Goal: Task Accomplishment & Management: Complete application form

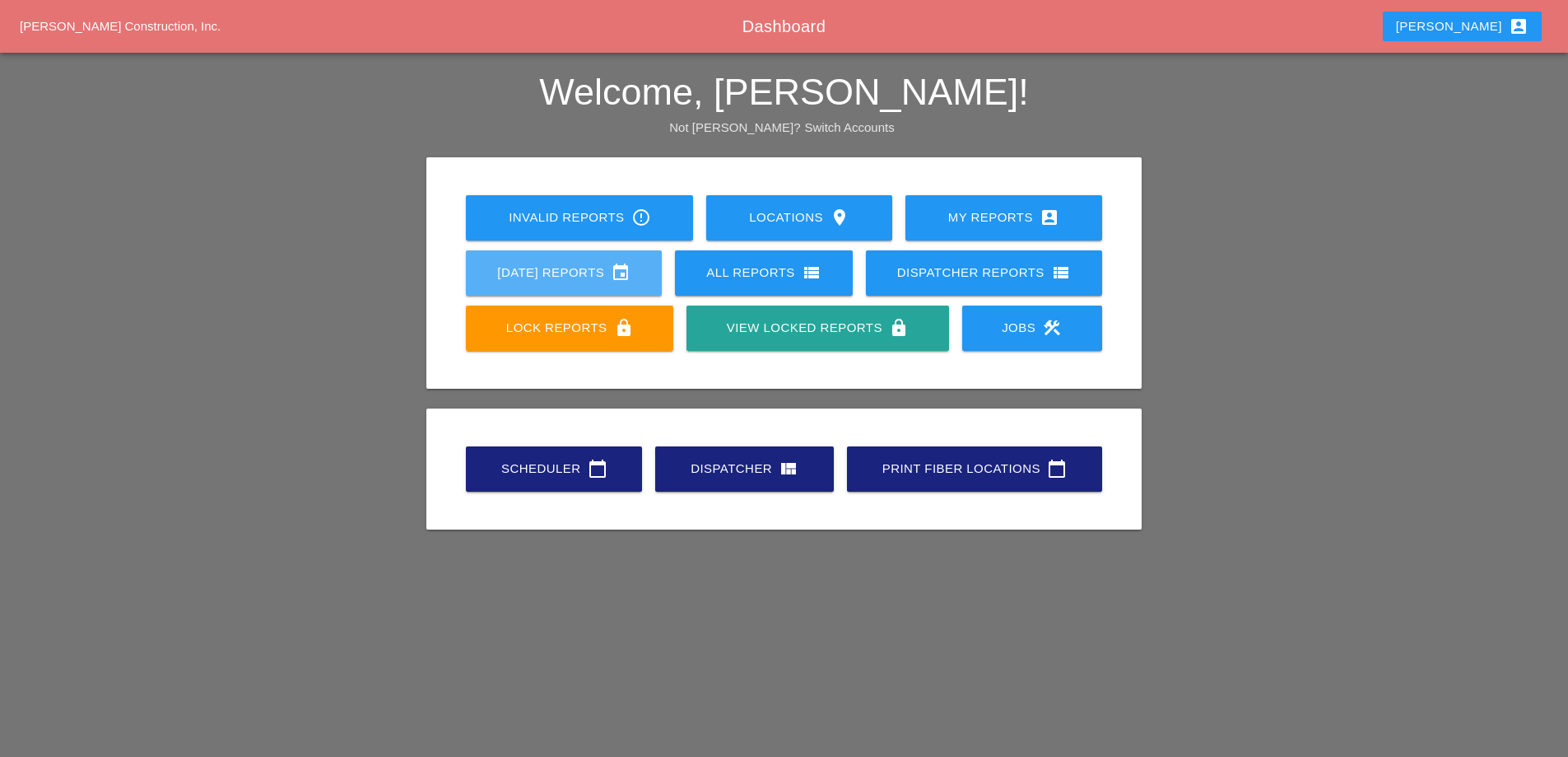
click at [611, 264] on div "Today's Reports event" at bounding box center [563, 272] width 143 height 20
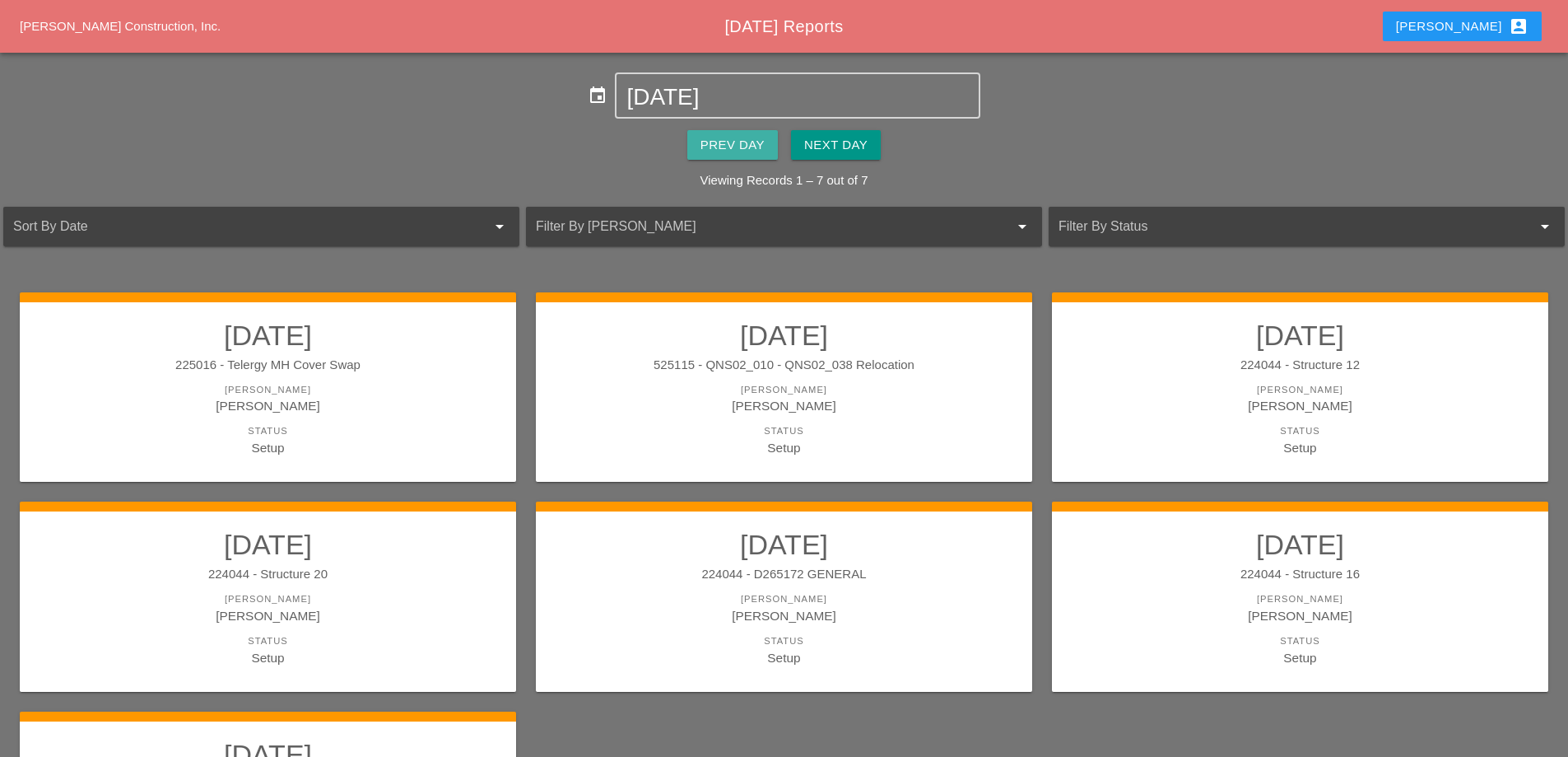
click at [729, 137] on div "Prev Day" at bounding box center [732, 146] width 64 height 19
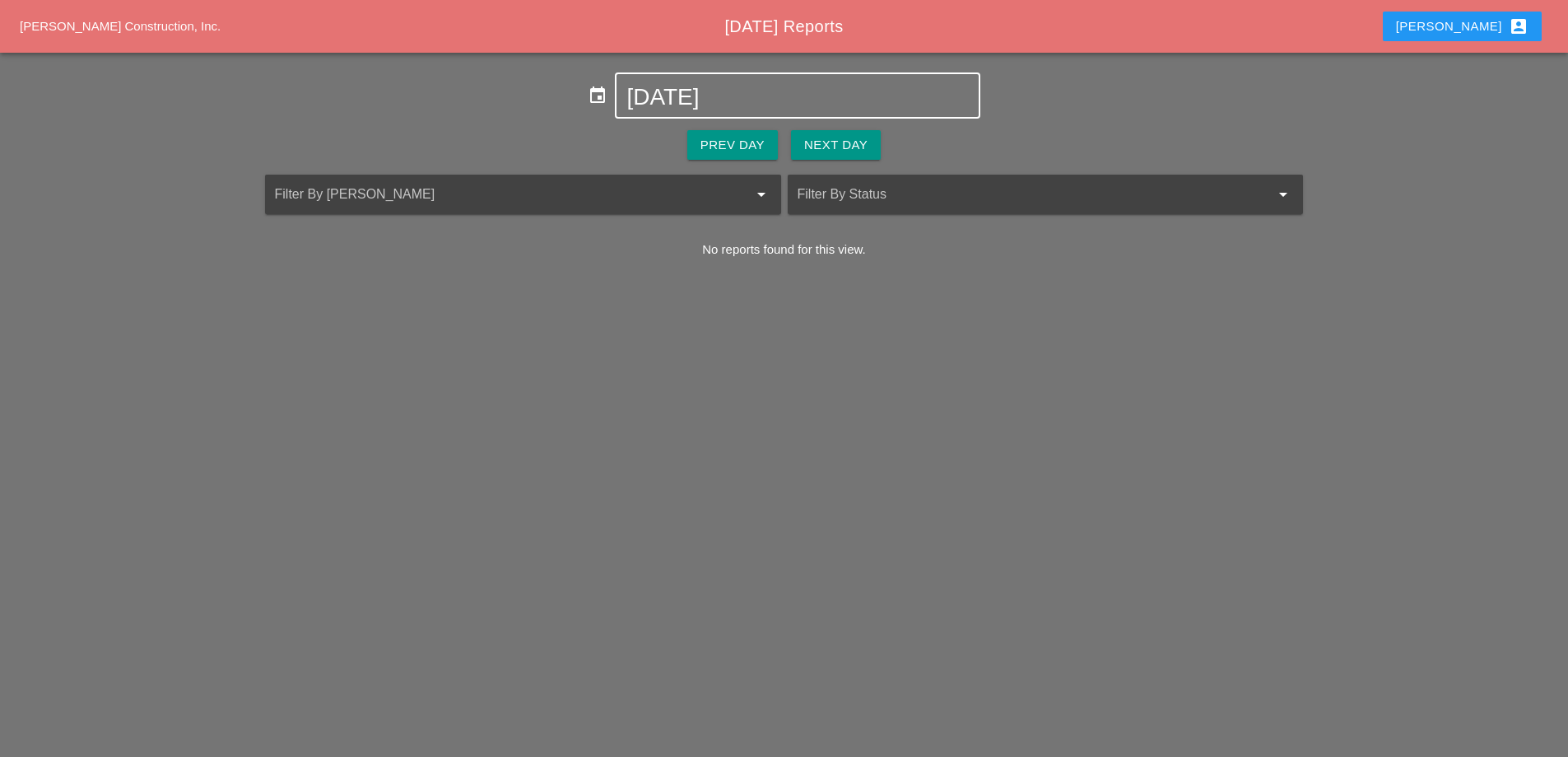
click at [716, 101] on input "10-05-2025" at bounding box center [797, 97] width 342 height 26
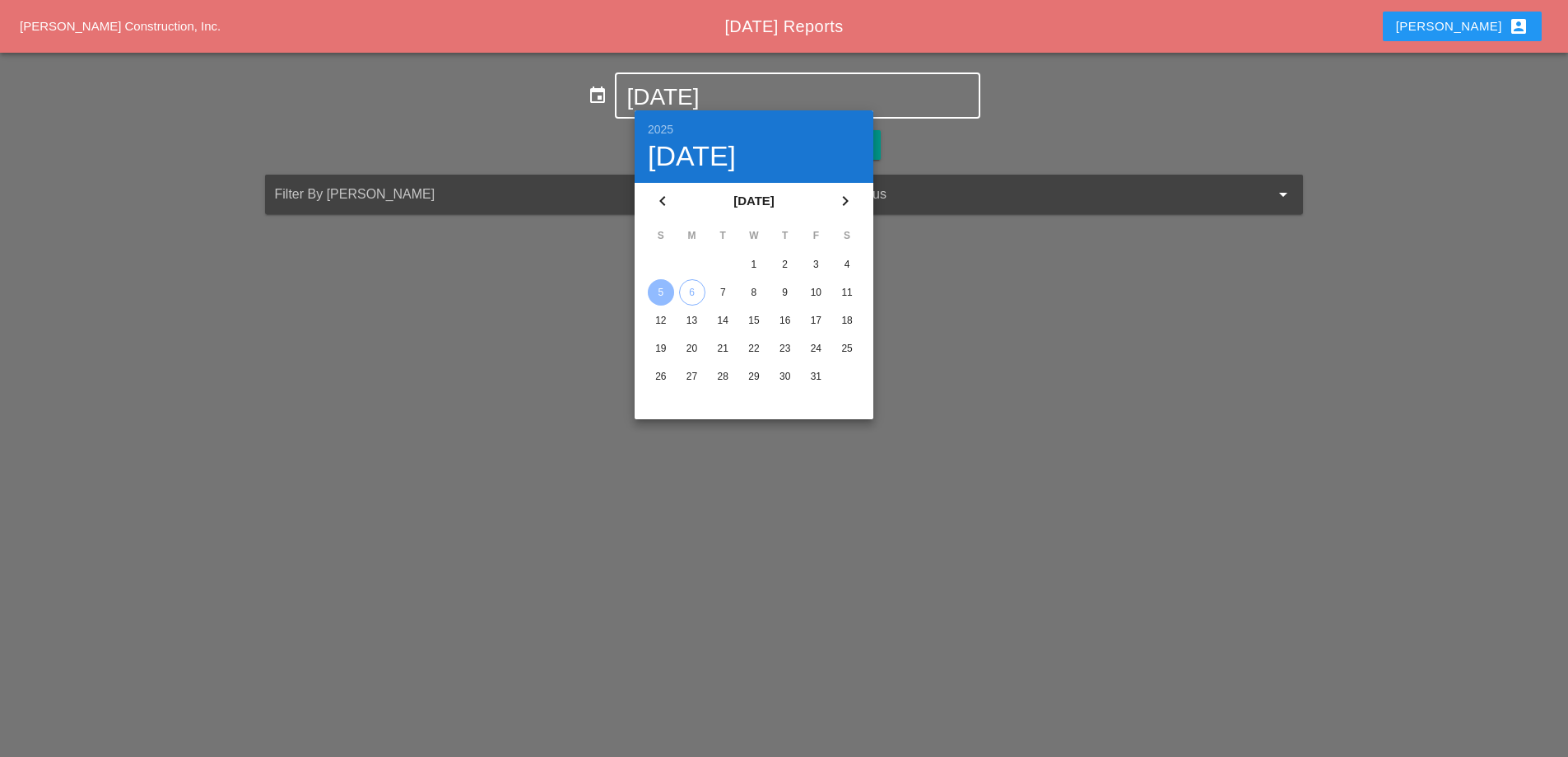
click at [671, 199] on icon "chevron_left" at bounding box center [662, 201] width 20 height 20
click at [697, 373] on div "29" at bounding box center [692, 376] width 26 height 26
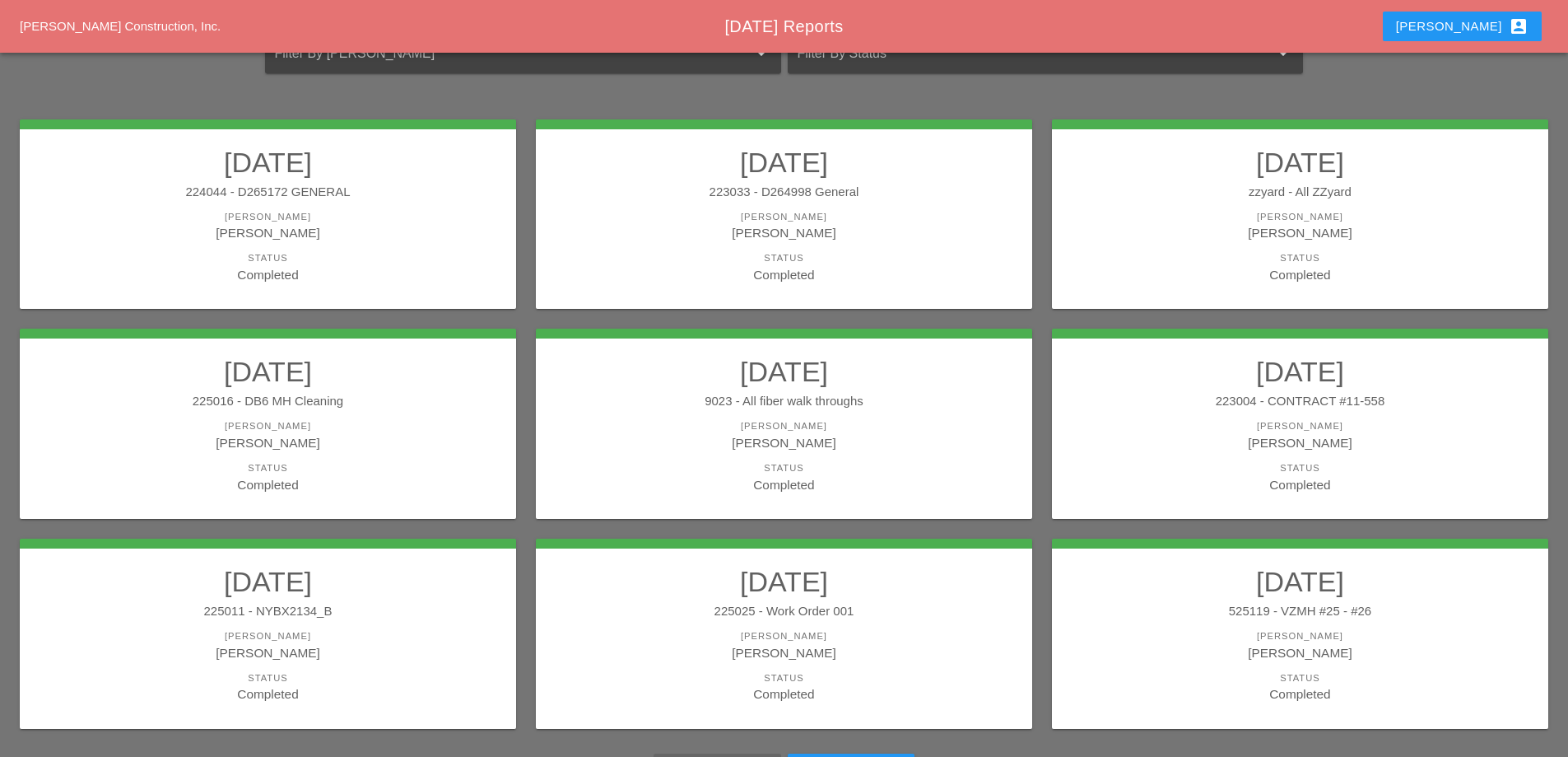
scroll to position [295, 0]
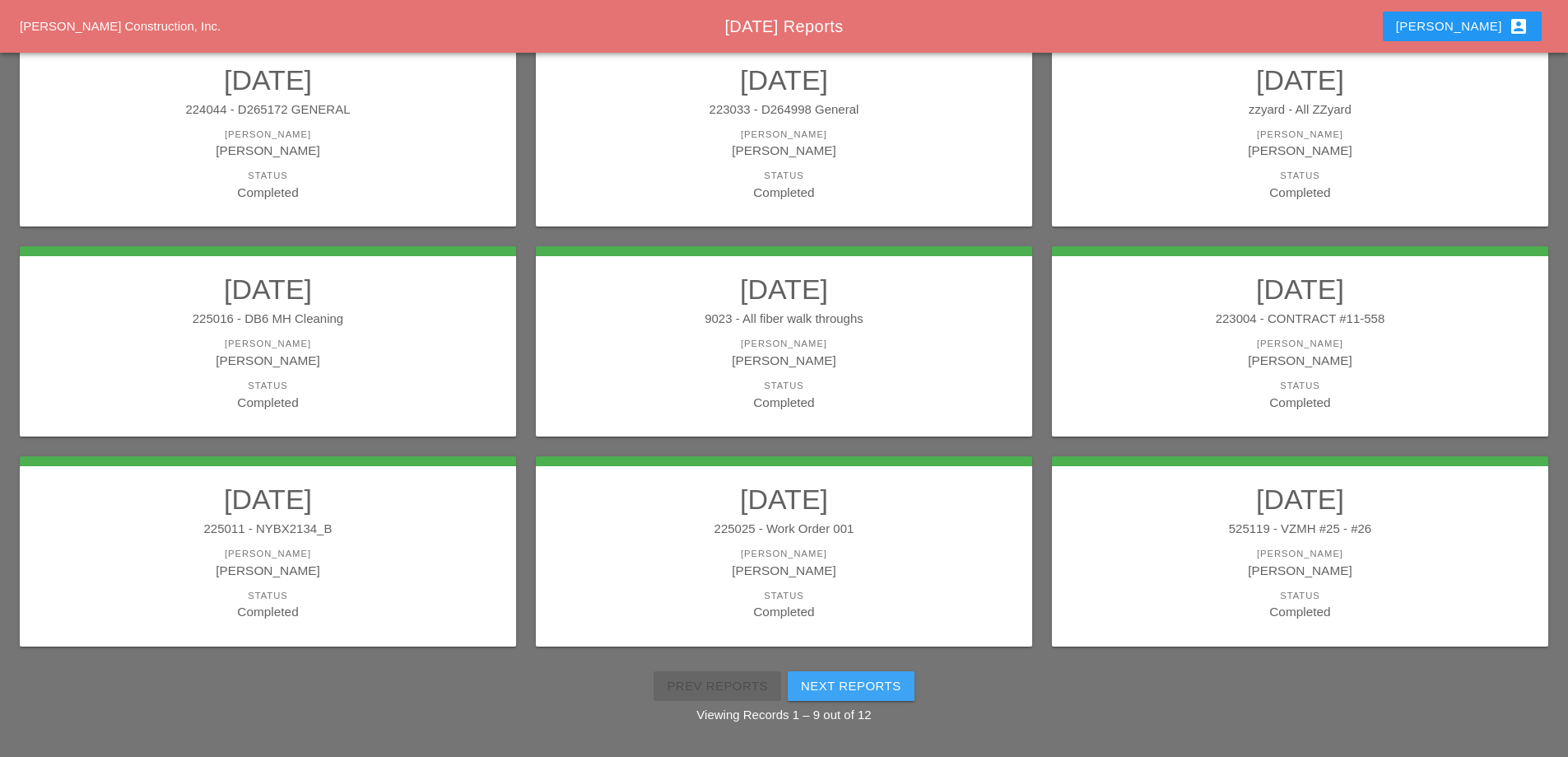
click at [866, 682] on div "Next Reports" at bounding box center [851, 687] width 101 height 19
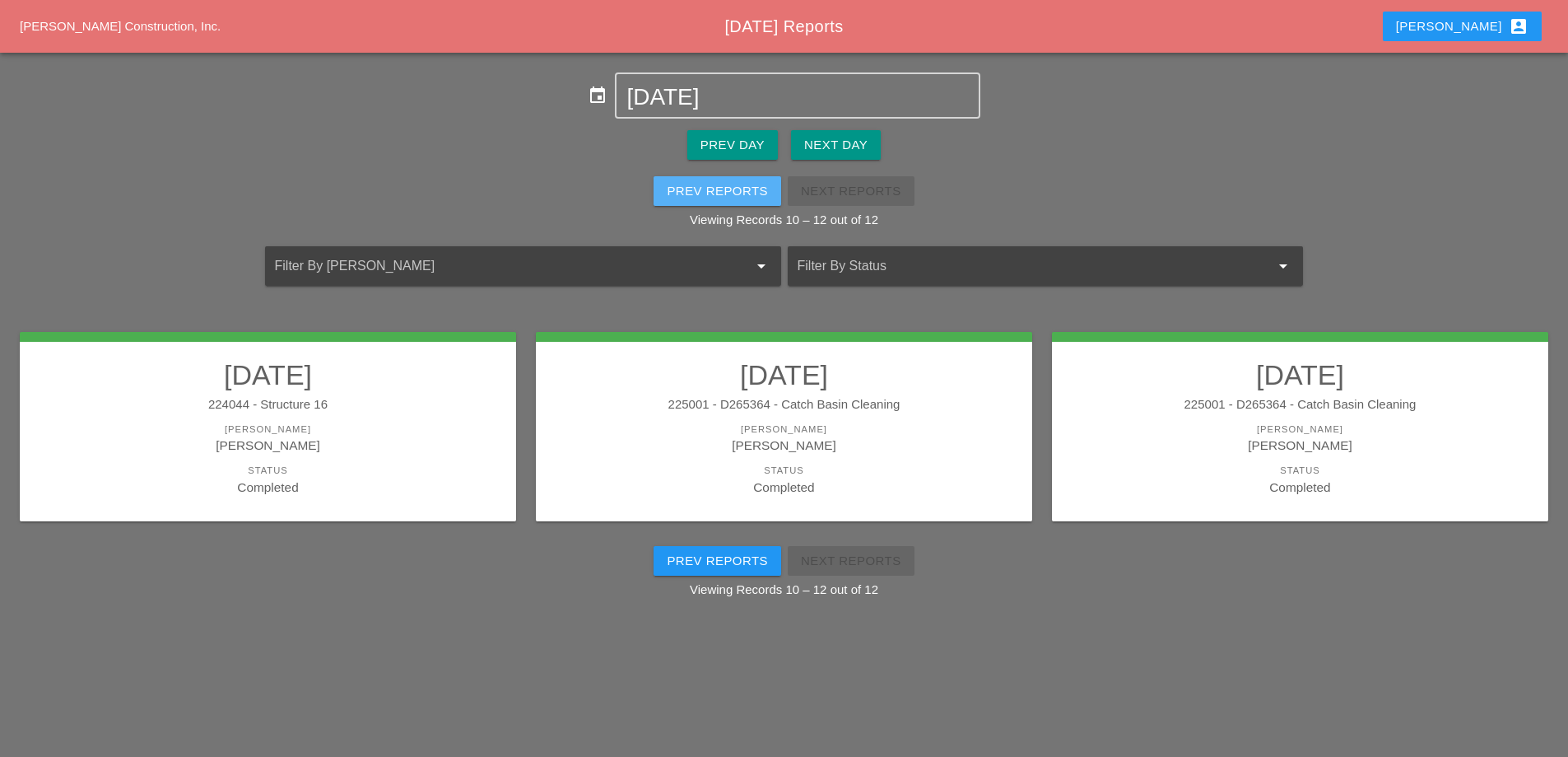
click at [733, 189] on div "Prev Reports" at bounding box center [716, 191] width 101 height 19
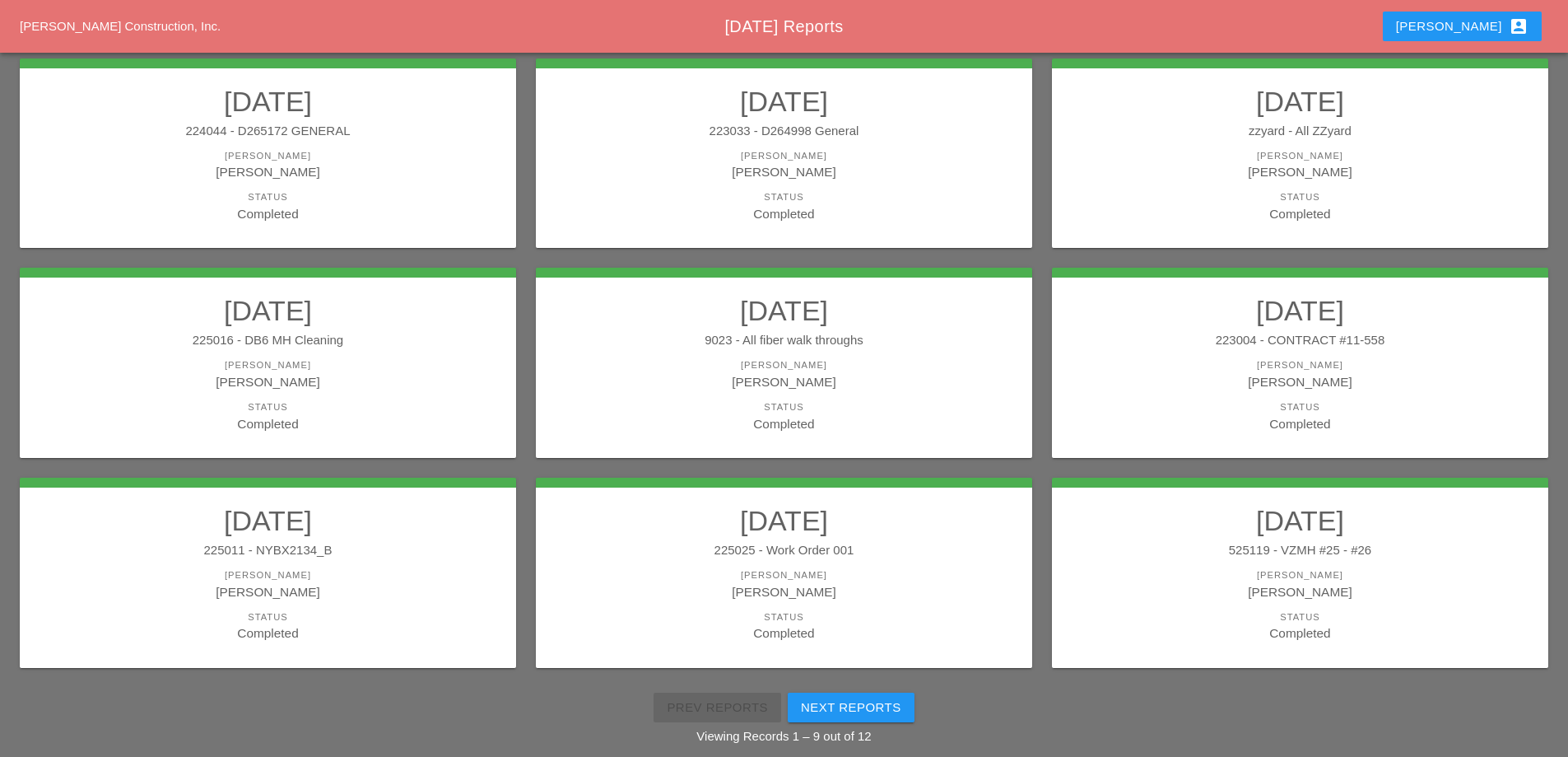
scroll to position [295, 0]
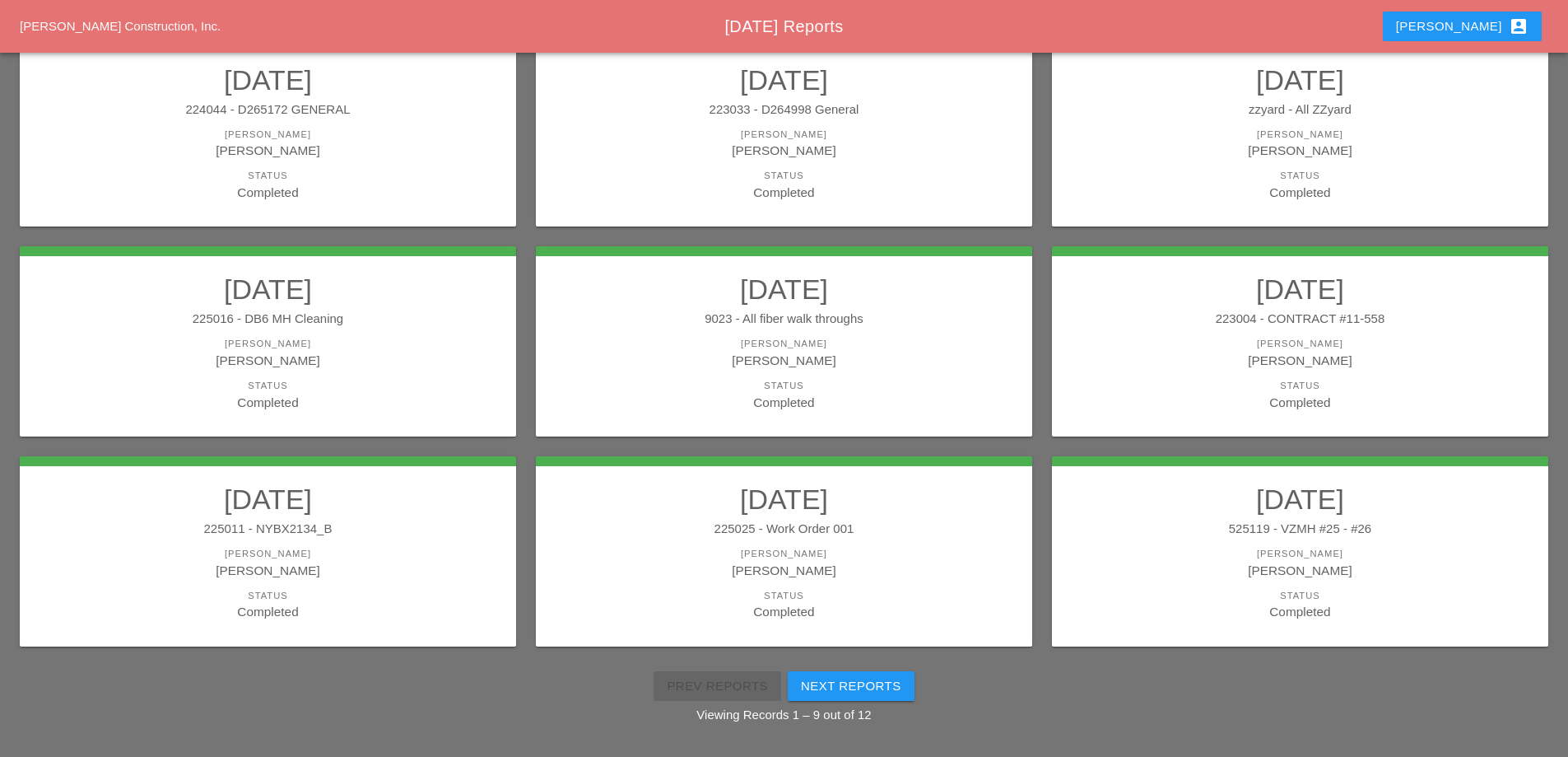
click at [1241, 512] on h2 "[DATE]" at bounding box center [1301, 499] width 464 height 33
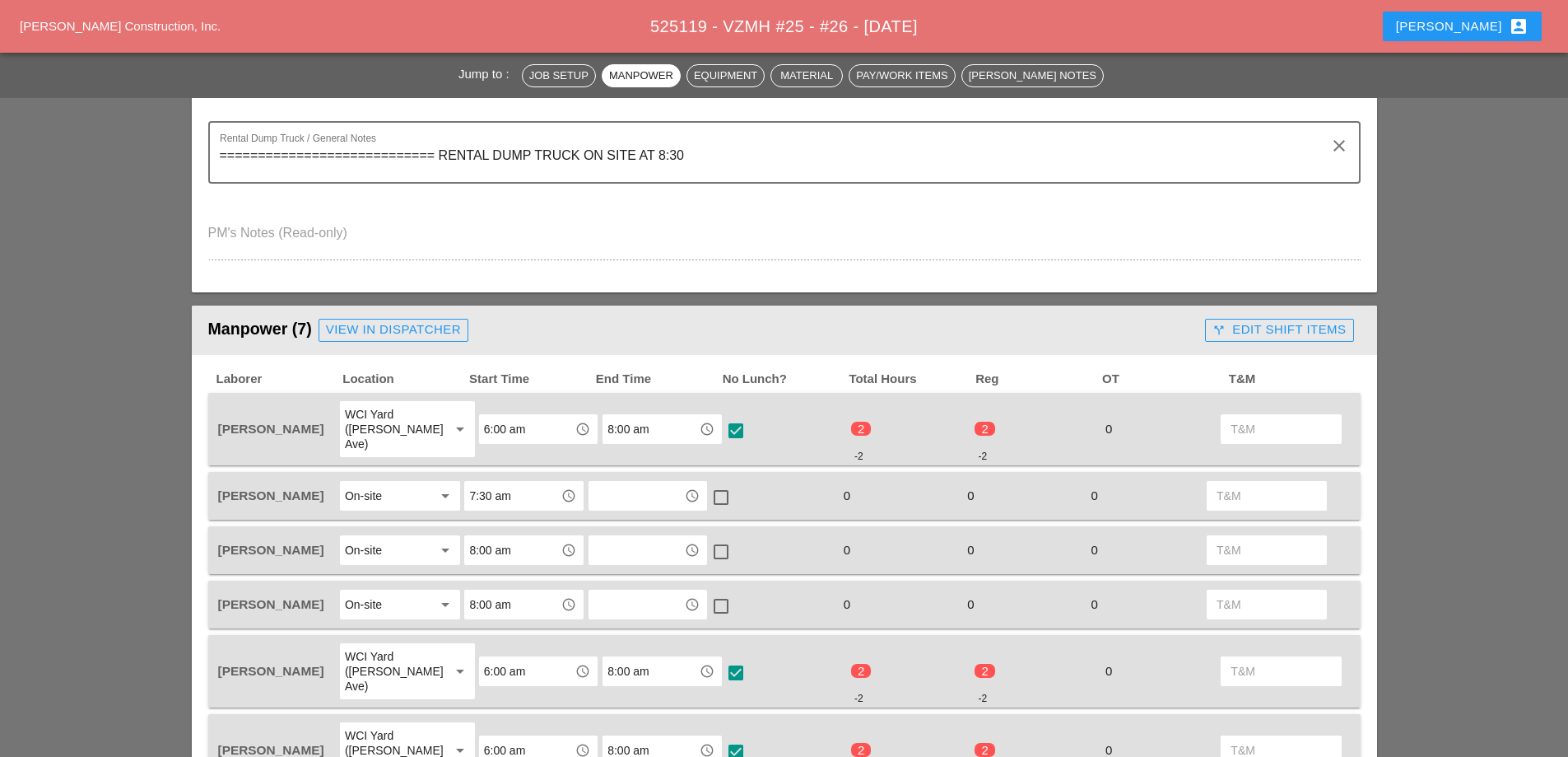
scroll to position [659, 0]
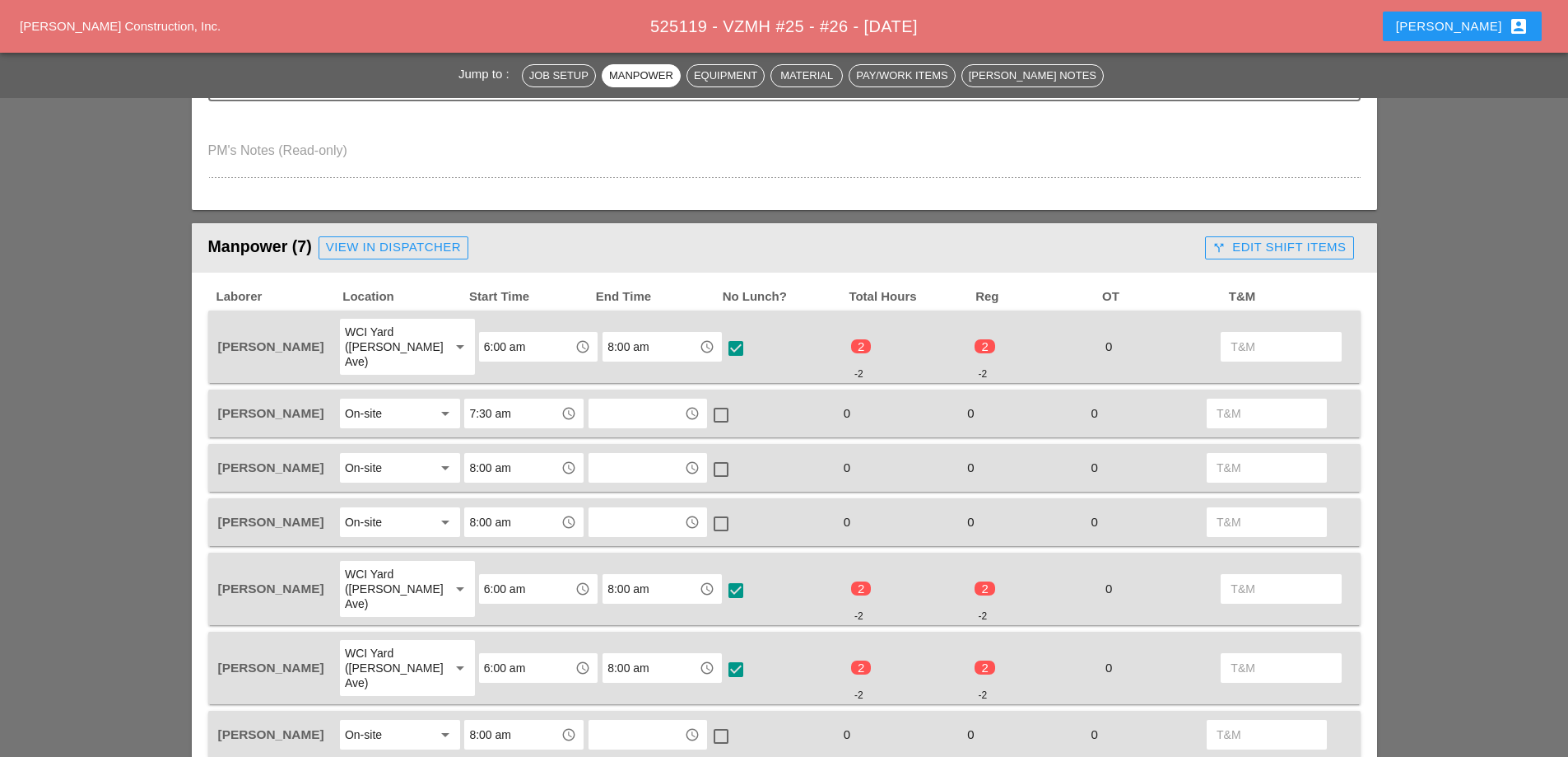
click at [1308, 258] on button "call_split Edit Shift Items" at bounding box center [1279, 247] width 148 height 23
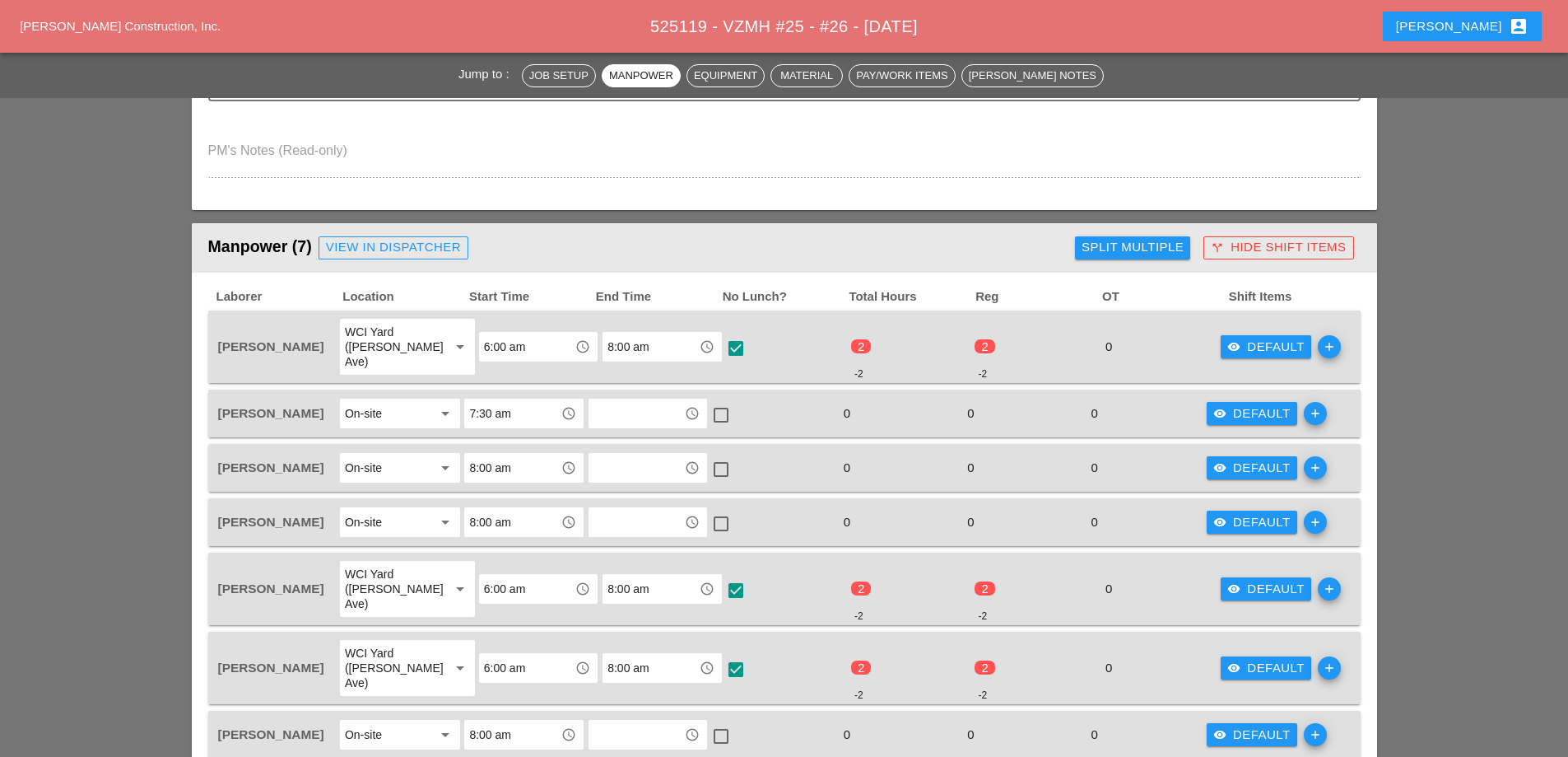
click at [1279, 342] on div "visibility Default" at bounding box center [1266, 347] width 77 height 19
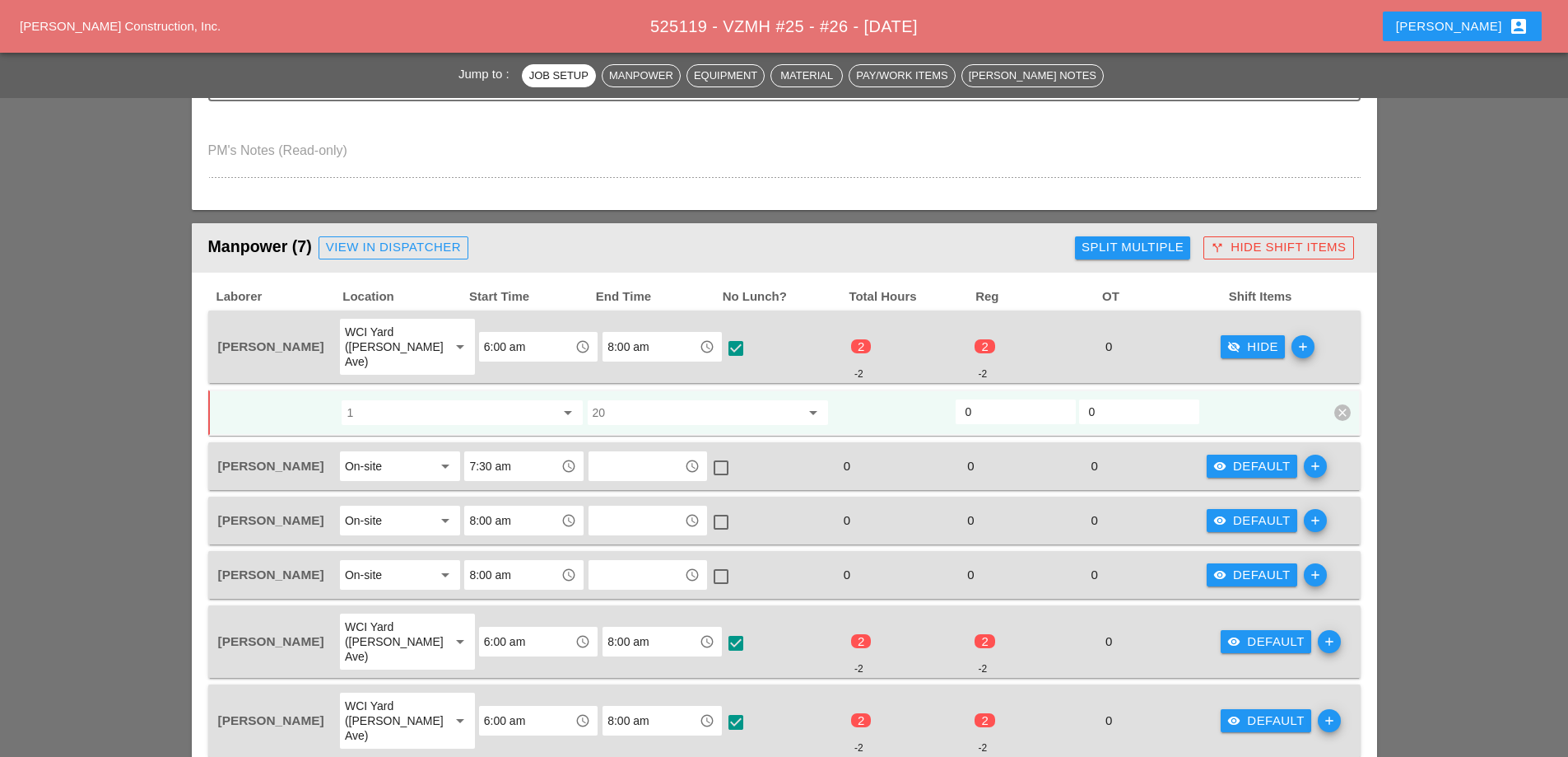
drag, startPoint x: 1001, startPoint y: 403, endPoint x: 958, endPoint y: 405, distance: 43.0
click at [958, 405] on div "0" at bounding box center [1016, 411] width 120 height 25
type input "2"
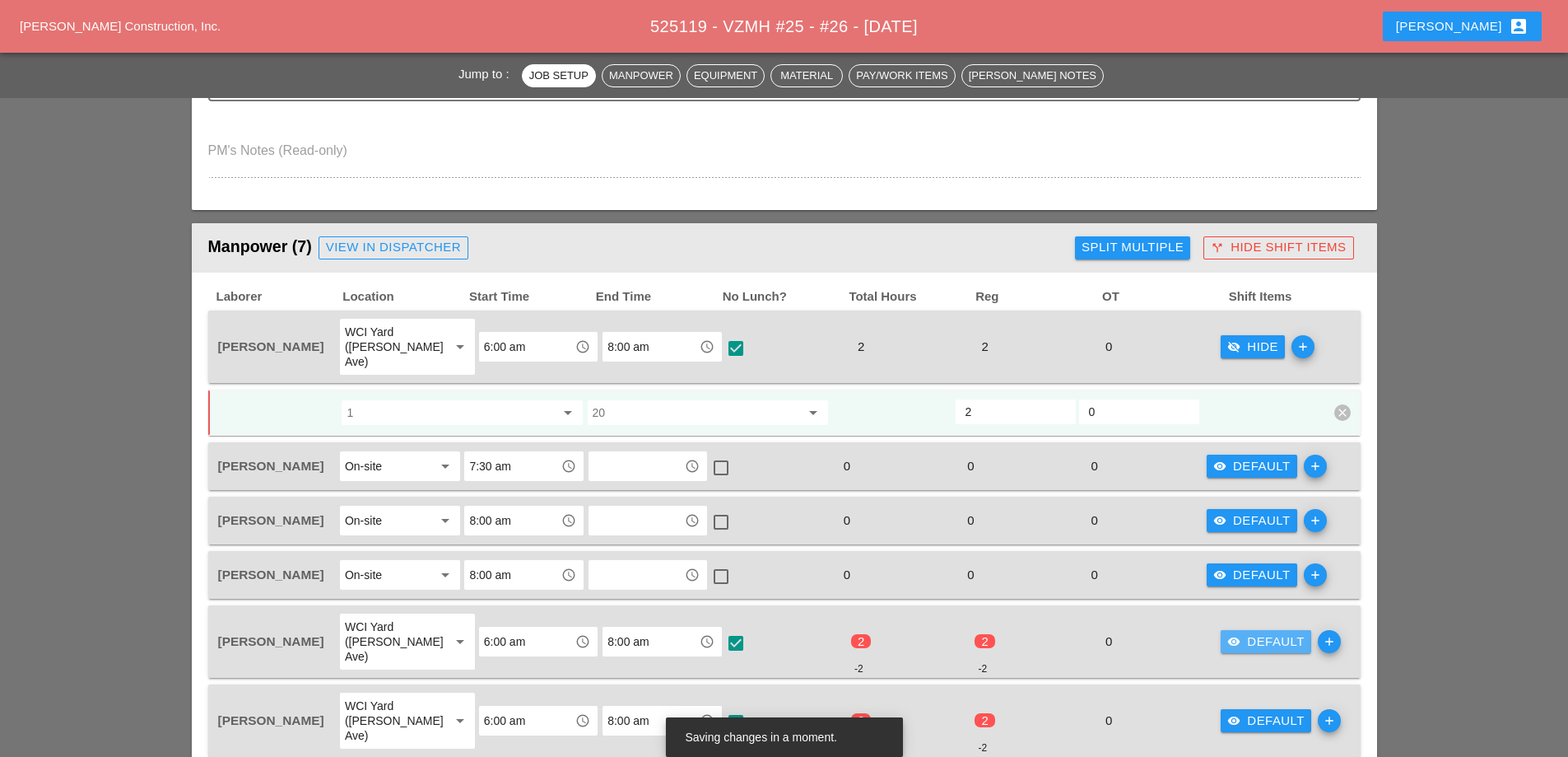
click at [1230, 632] on div "visibility Default" at bounding box center [1266, 642] width 77 height 19
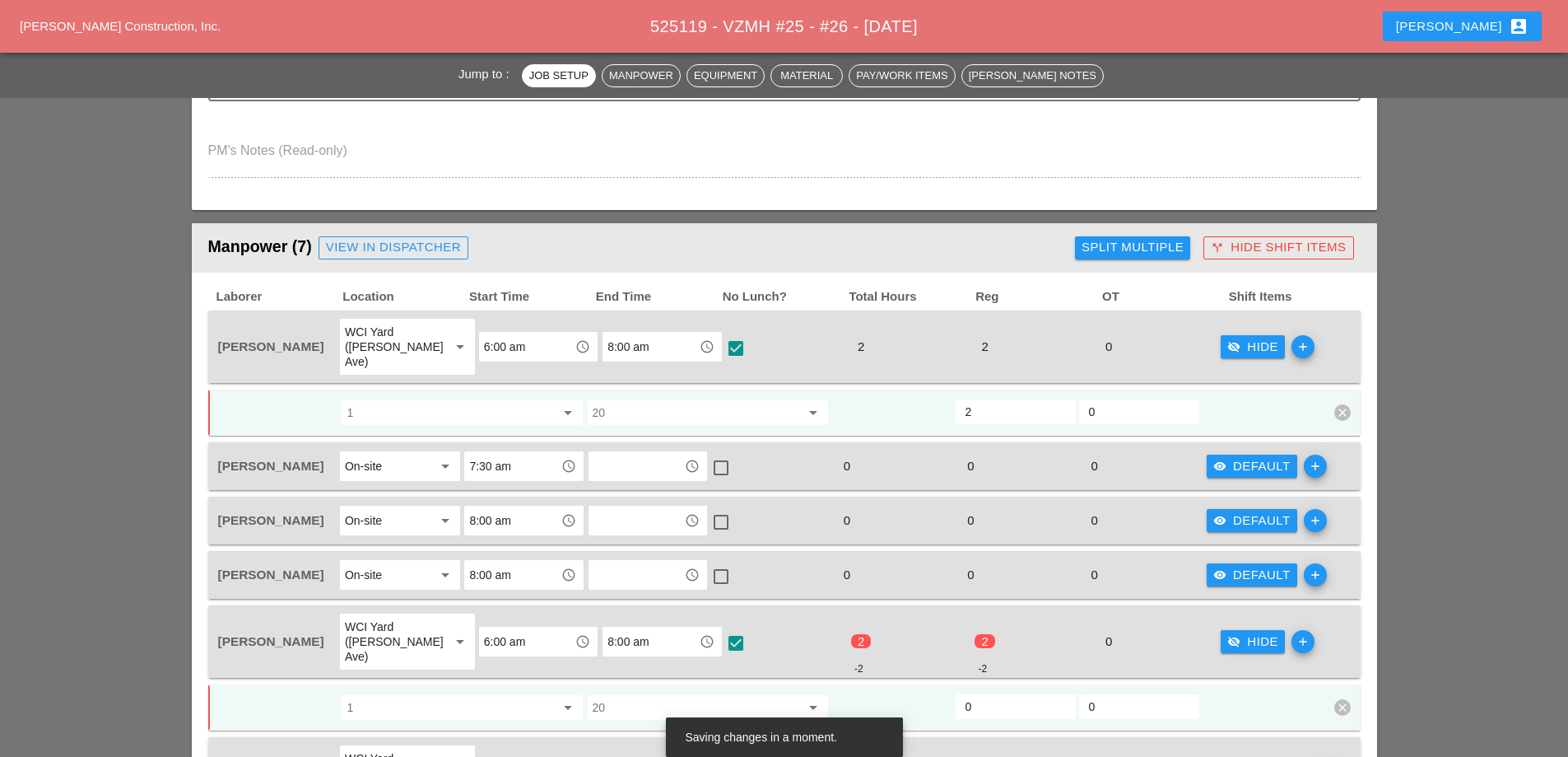
drag, startPoint x: 986, startPoint y: 673, endPoint x: 957, endPoint y: 676, distance: 29.2
click at [958, 694] on div "0" at bounding box center [1016, 706] width 120 height 25
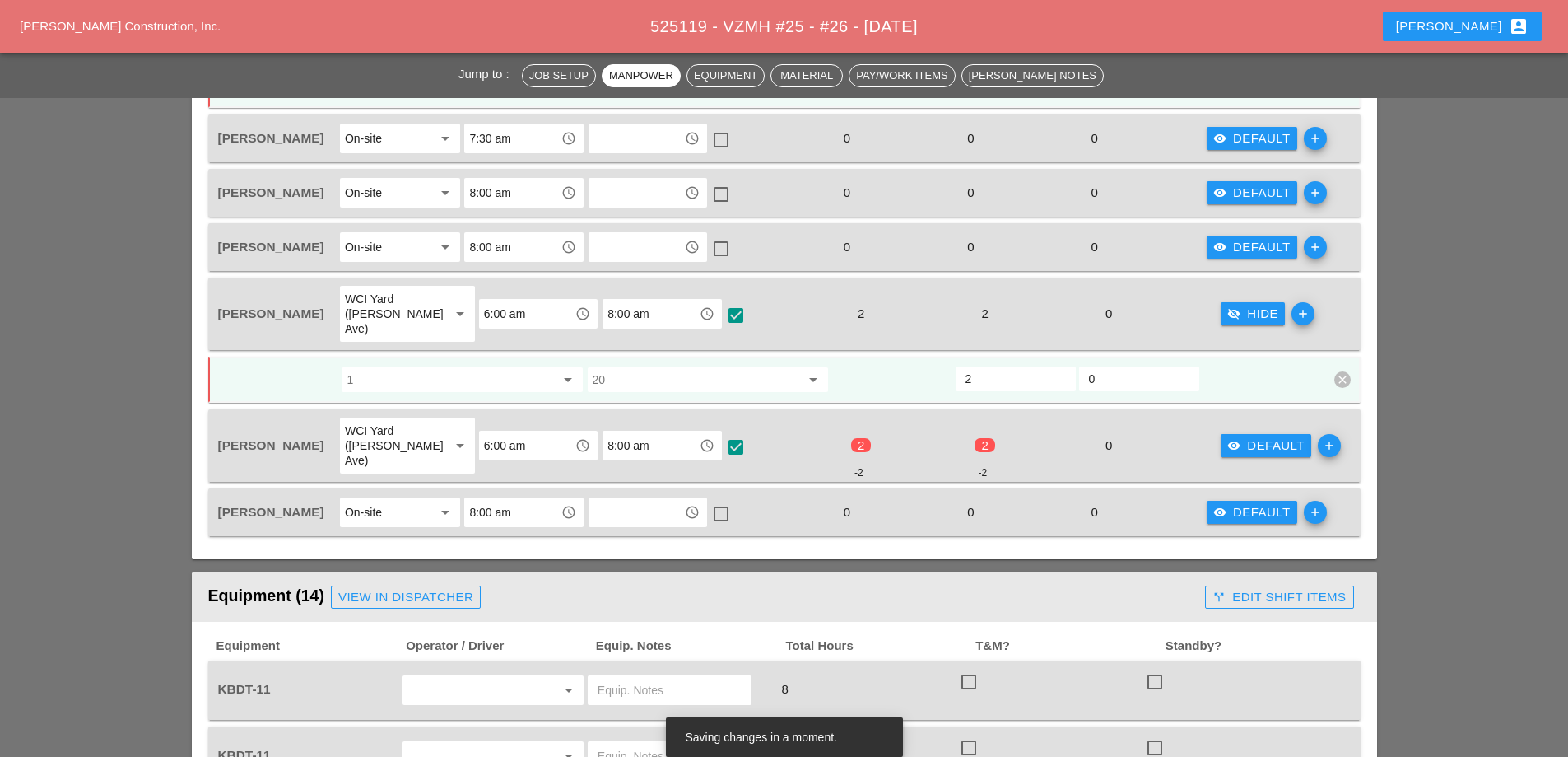
scroll to position [989, 0]
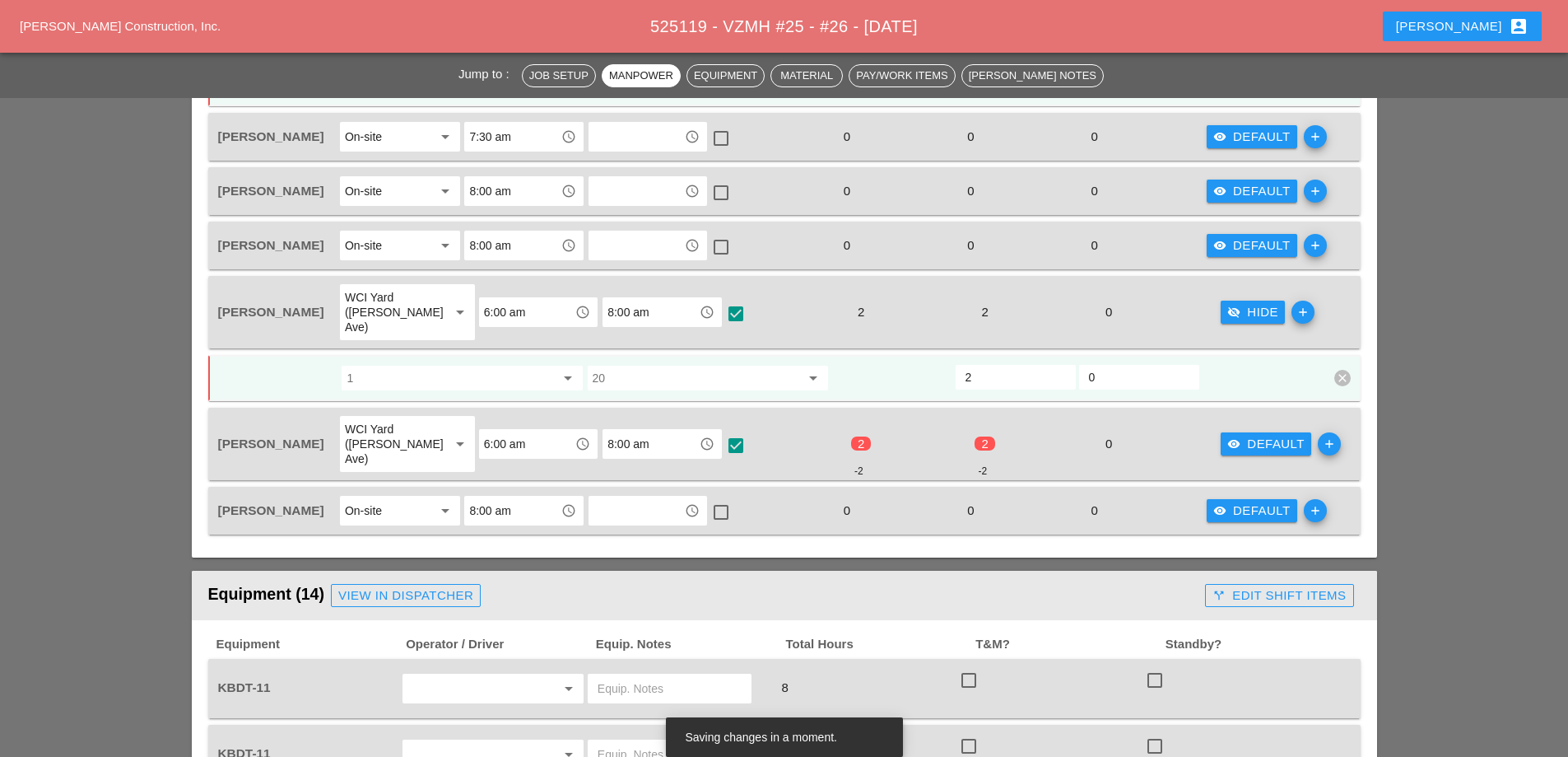
type input "2"
click at [1253, 435] on div "visibility Default" at bounding box center [1266, 445] width 77 height 19
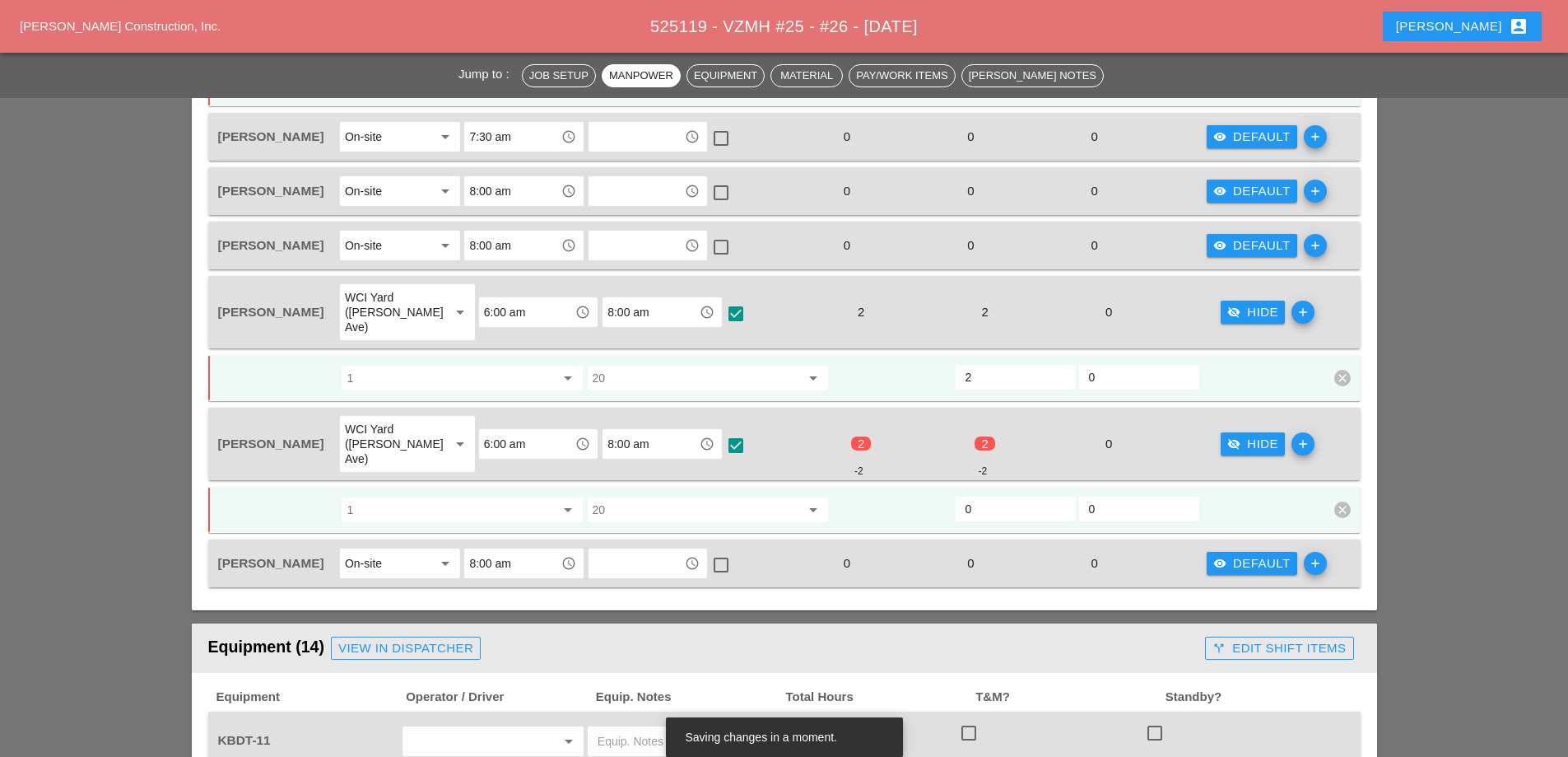
drag, startPoint x: 1004, startPoint y: 468, endPoint x: 958, endPoint y: 475, distance: 46.5
click at [958, 496] on div "0" at bounding box center [1016, 509] width 120 height 25
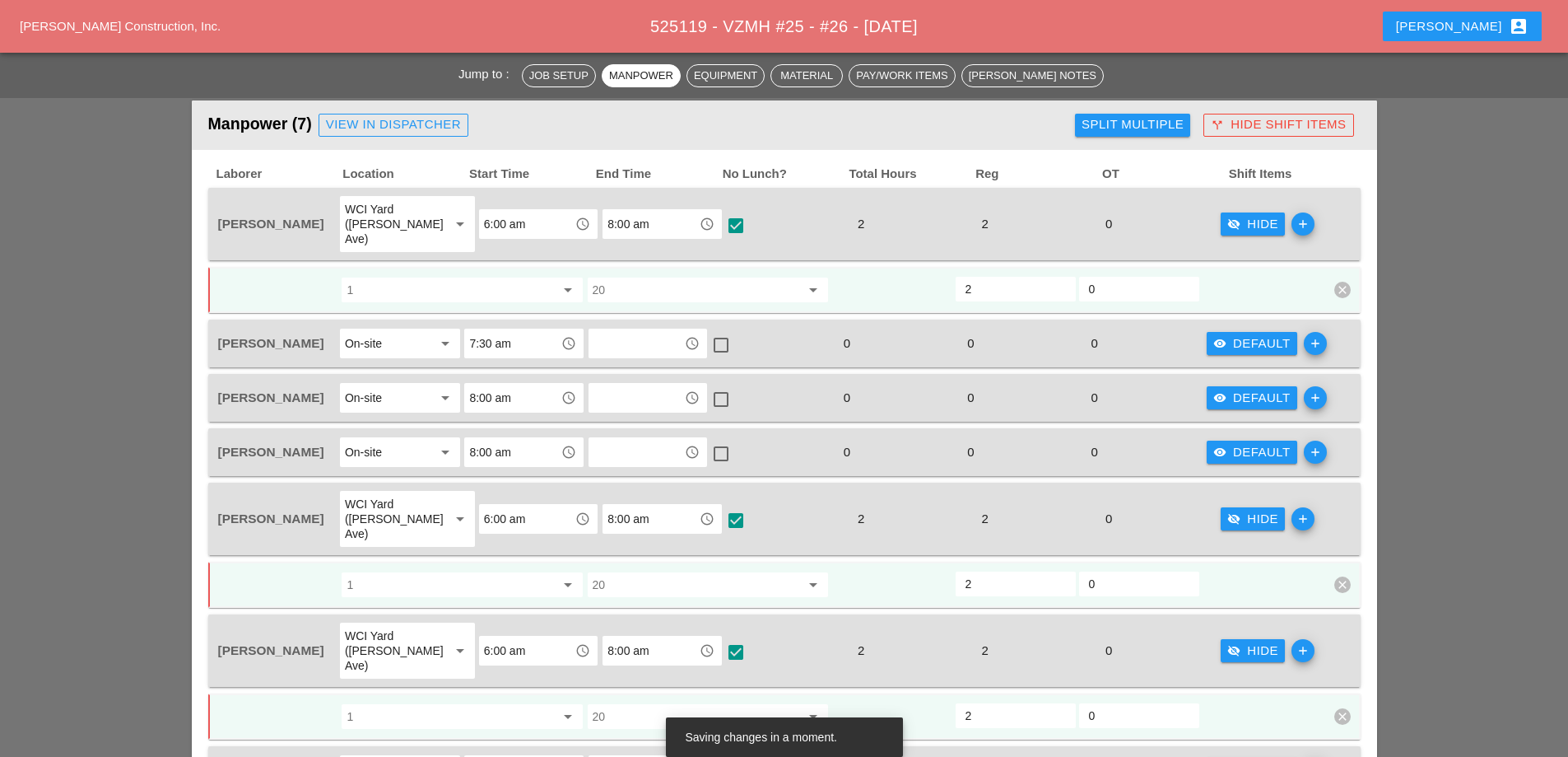
scroll to position [741, 0]
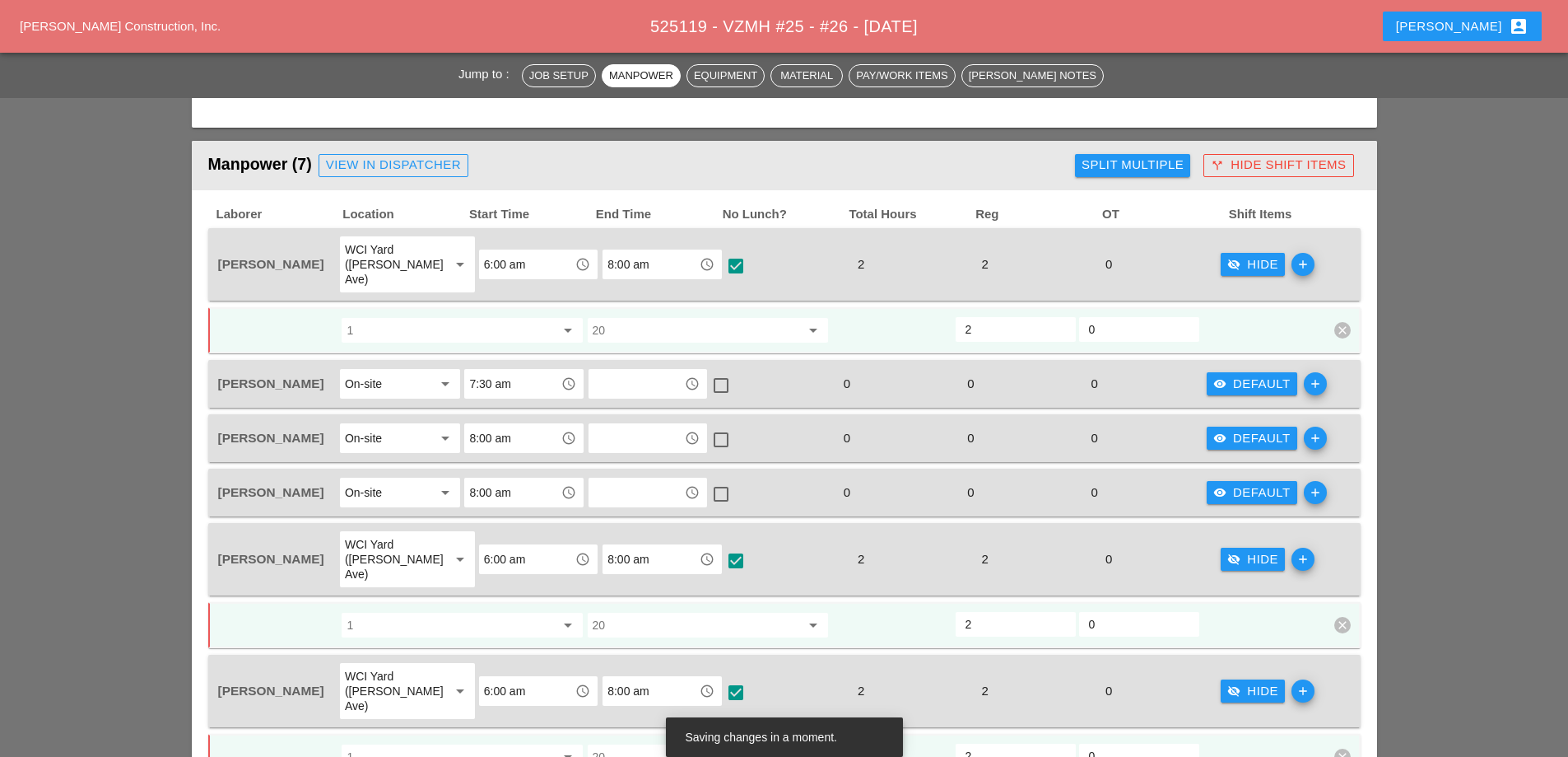
type input "2"
click at [1248, 257] on div "visibility_off Hide" at bounding box center [1253, 265] width 51 height 19
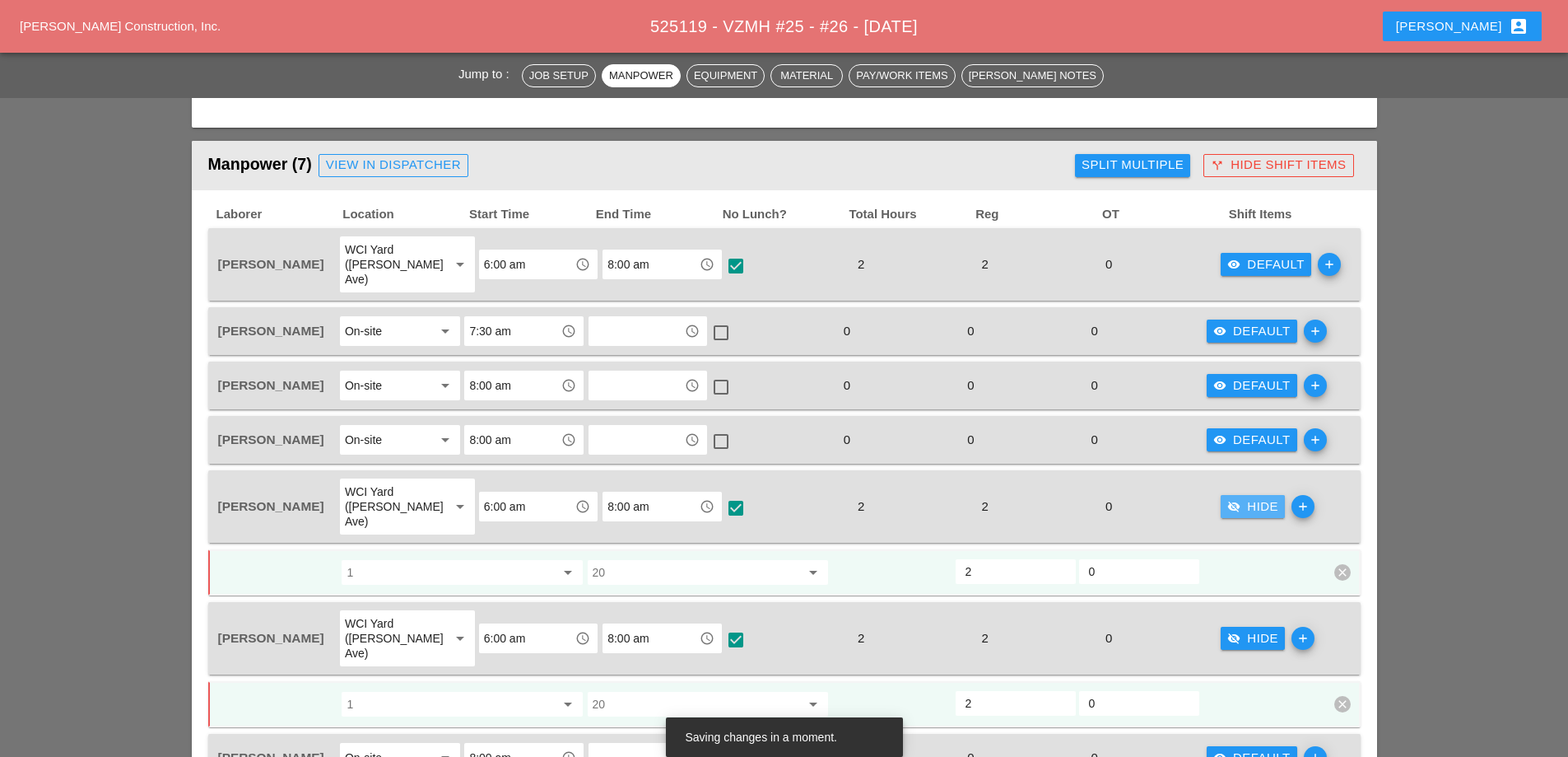
click at [1235, 497] on div "visibility_off Hide" at bounding box center [1253, 507] width 51 height 19
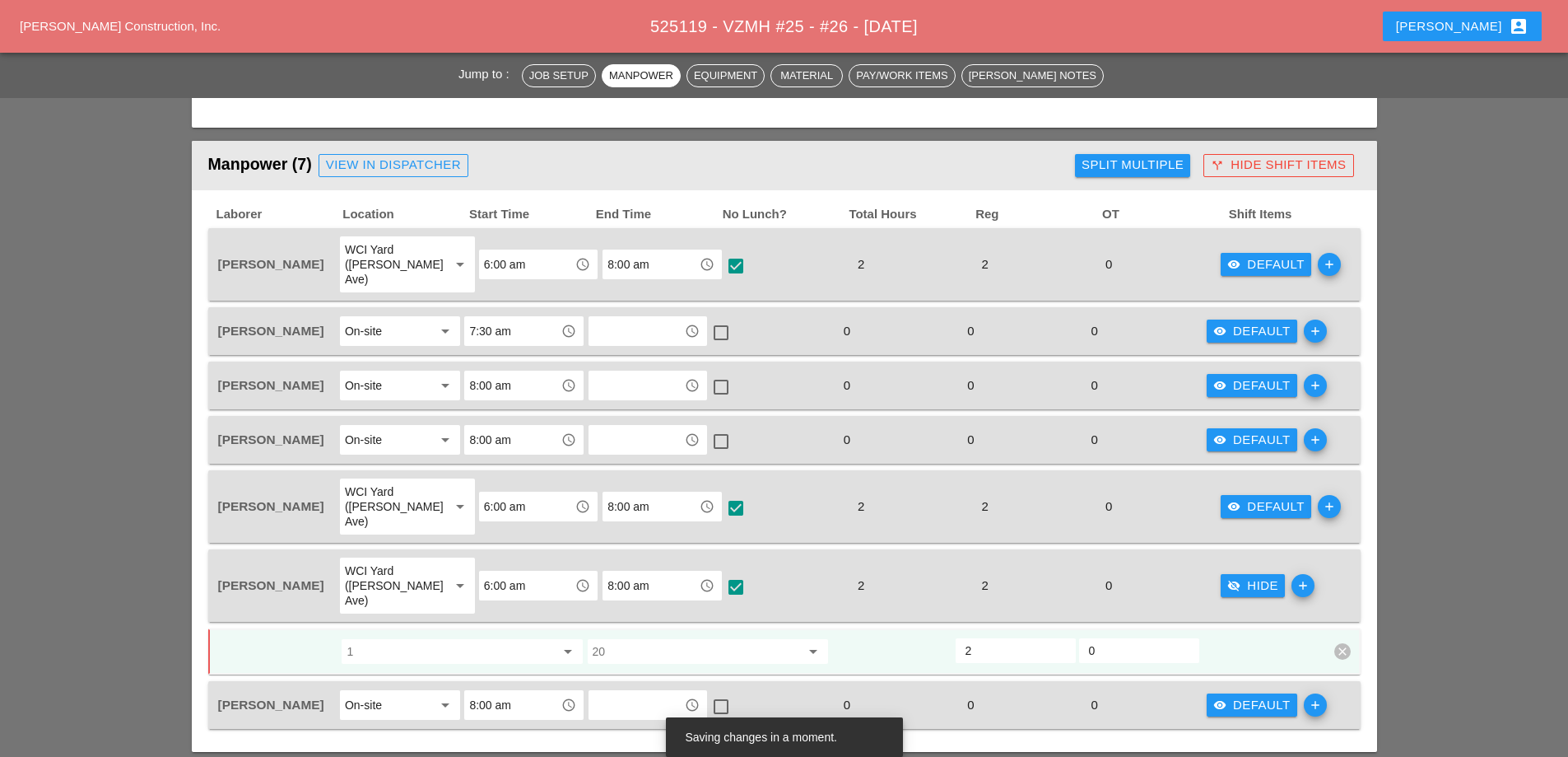
click at [1229, 576] on div "visibility_off Hide" at bounding box center [1253, 586] width 51 height 19
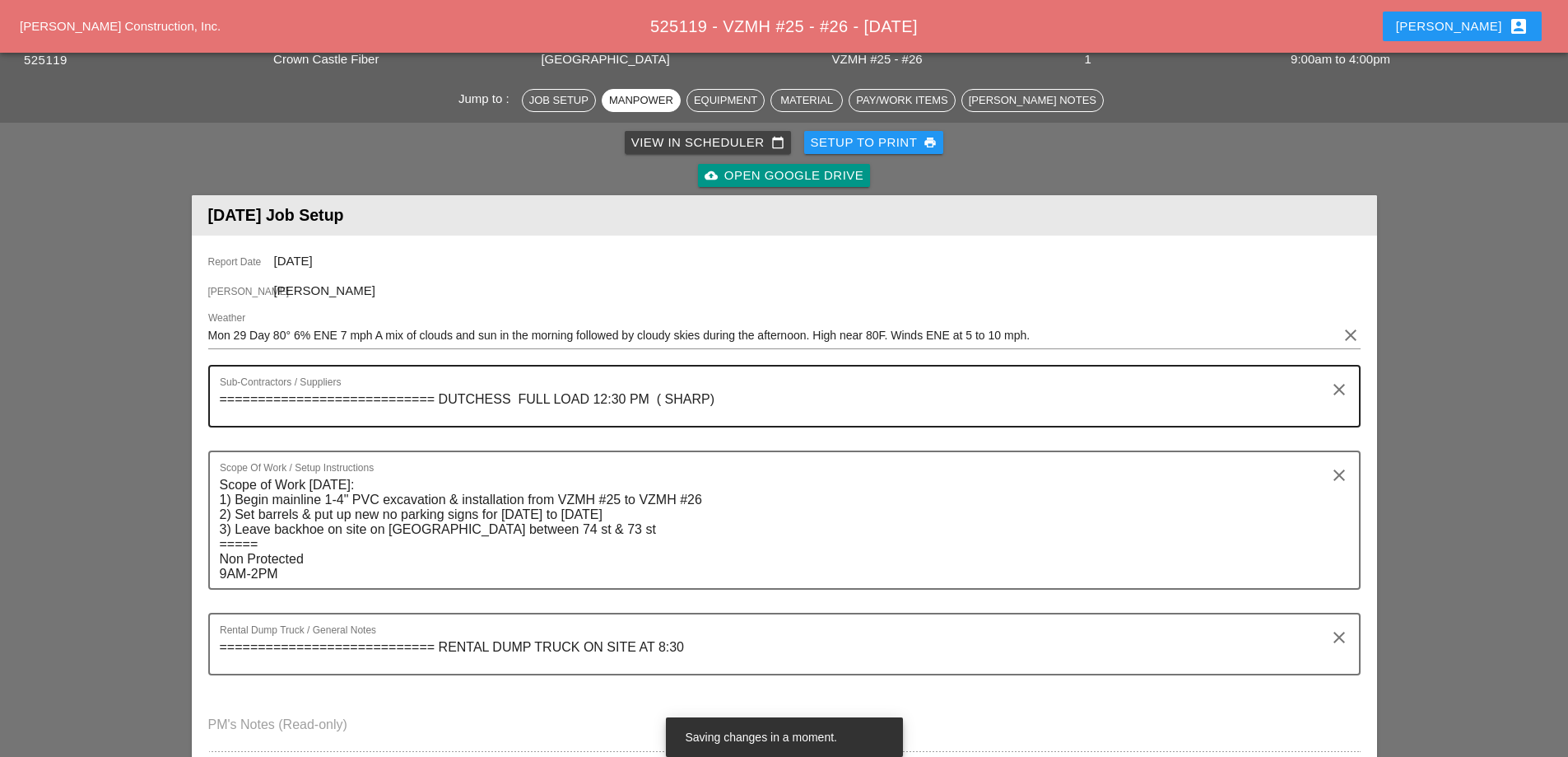
scroll to position [0, 0]
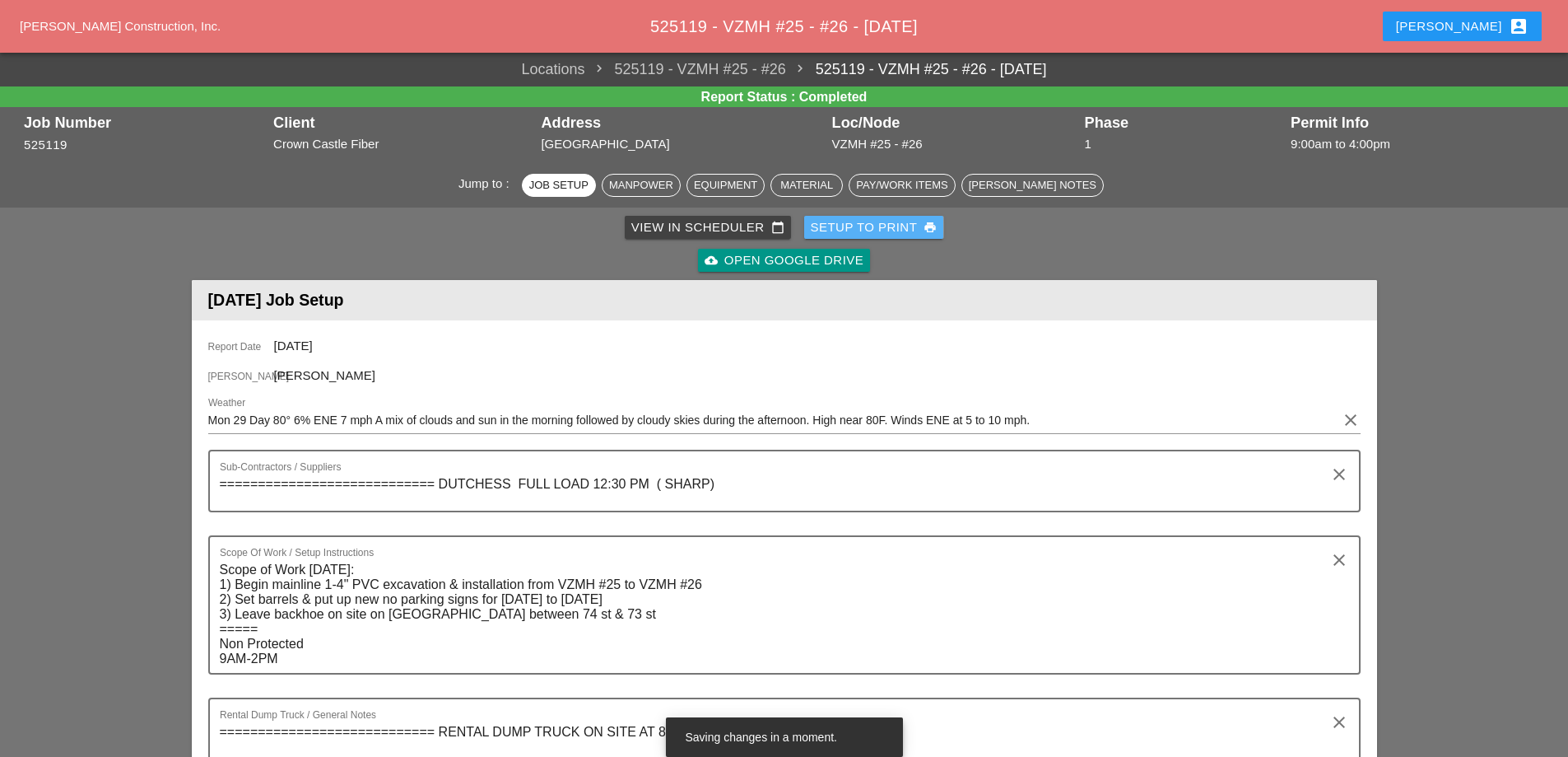
click at [888, 228] on div "Setup to Print print" at bounding box center [874, 228] width 127 height 19
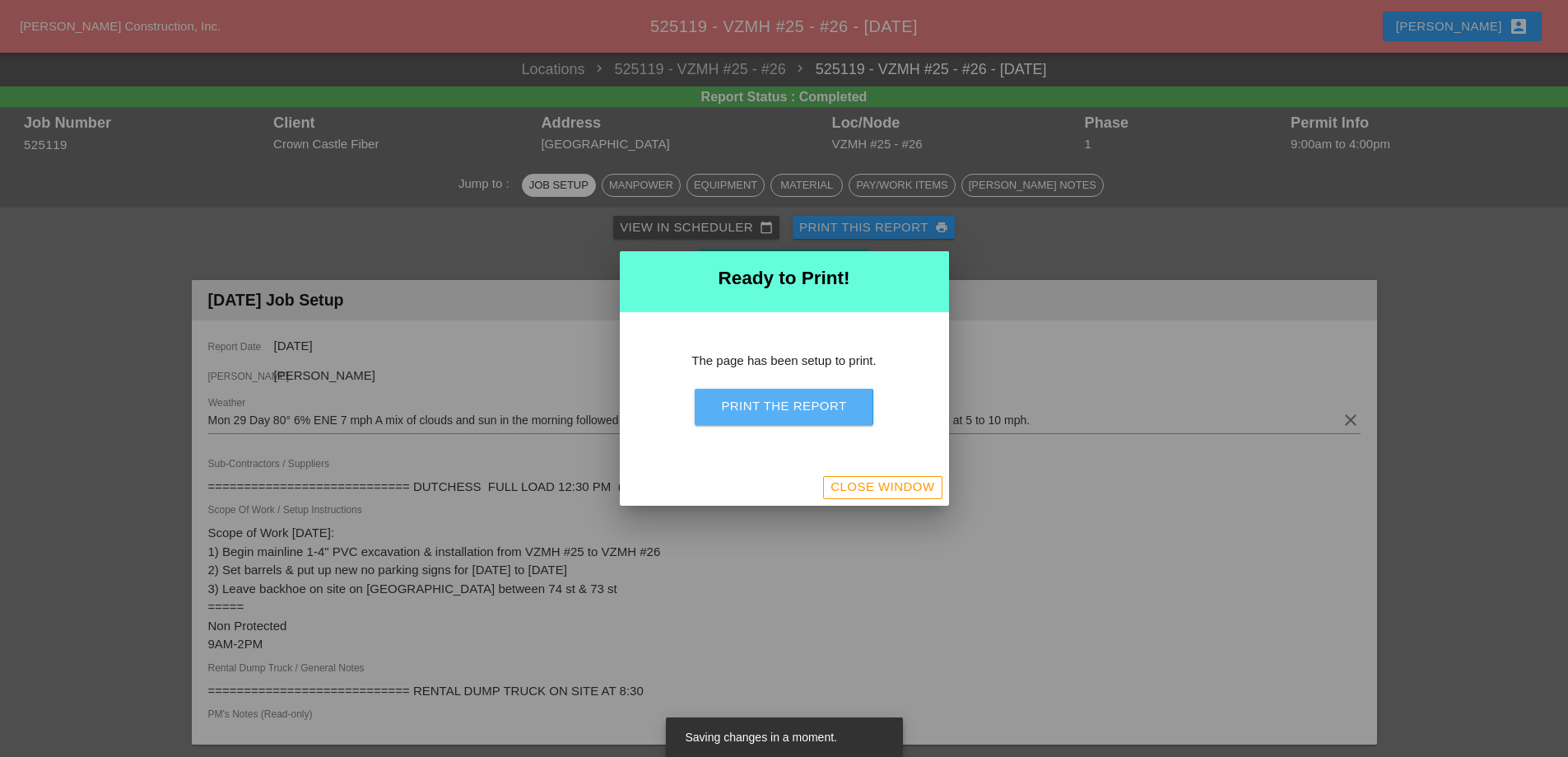
click at [816, 411] on div "Print the Report" at bounding box center [783, 406] width 125 height 19
click at [928, 490] on div "Close Window" at bounding box center [882, 487] width 103 height 19
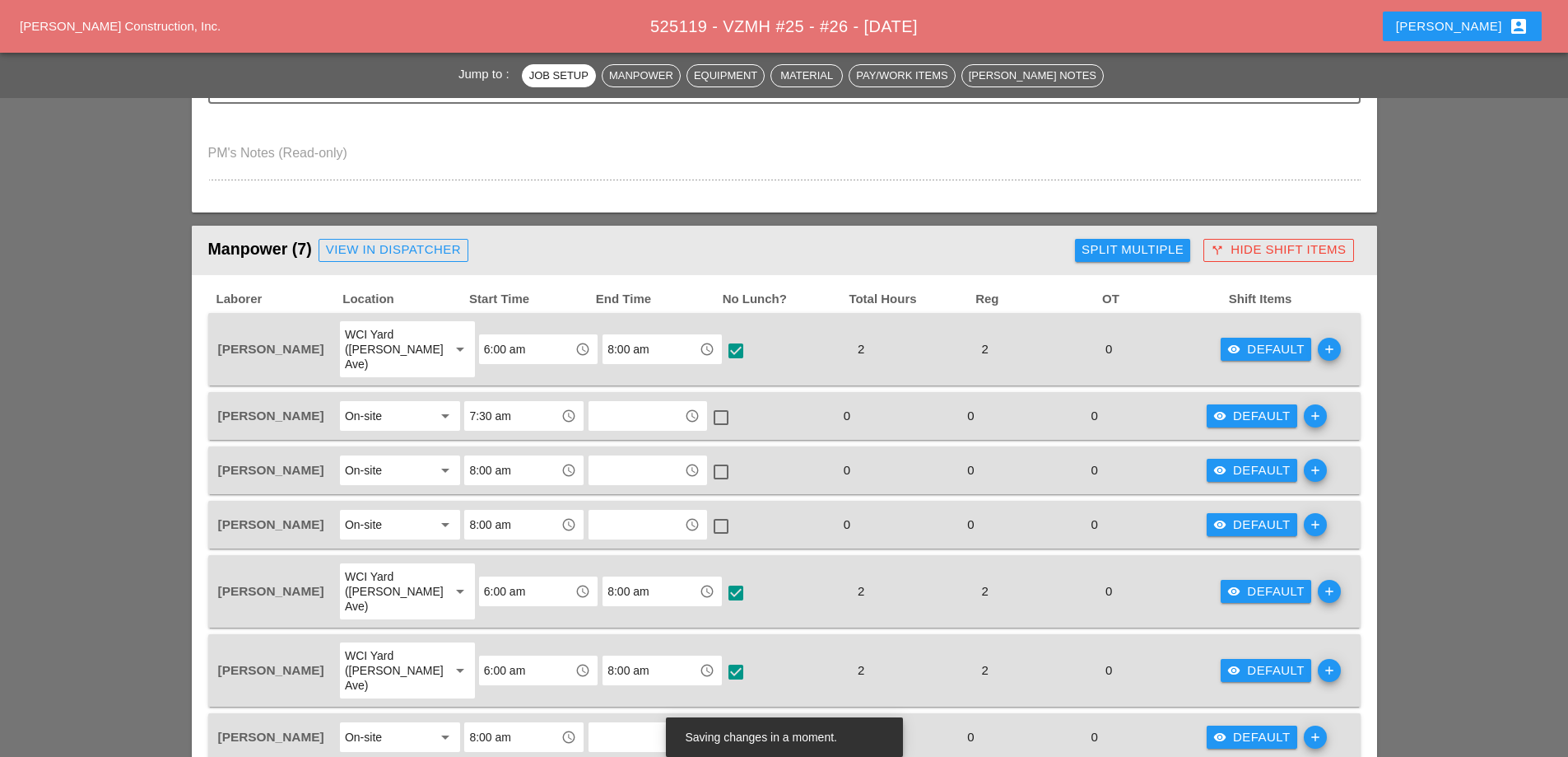
scroll to position [659, 0]
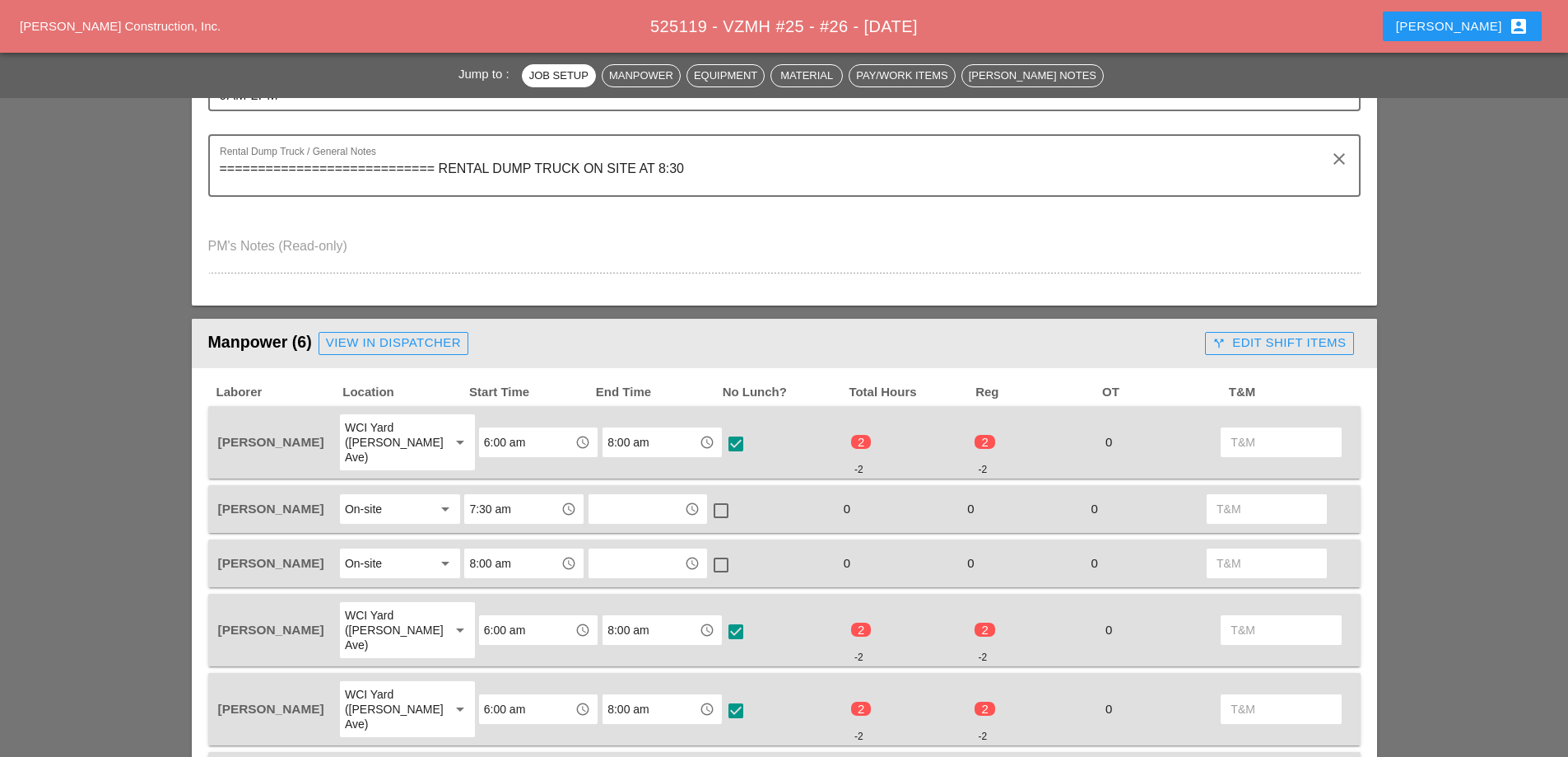
scroll to position [576, 0]
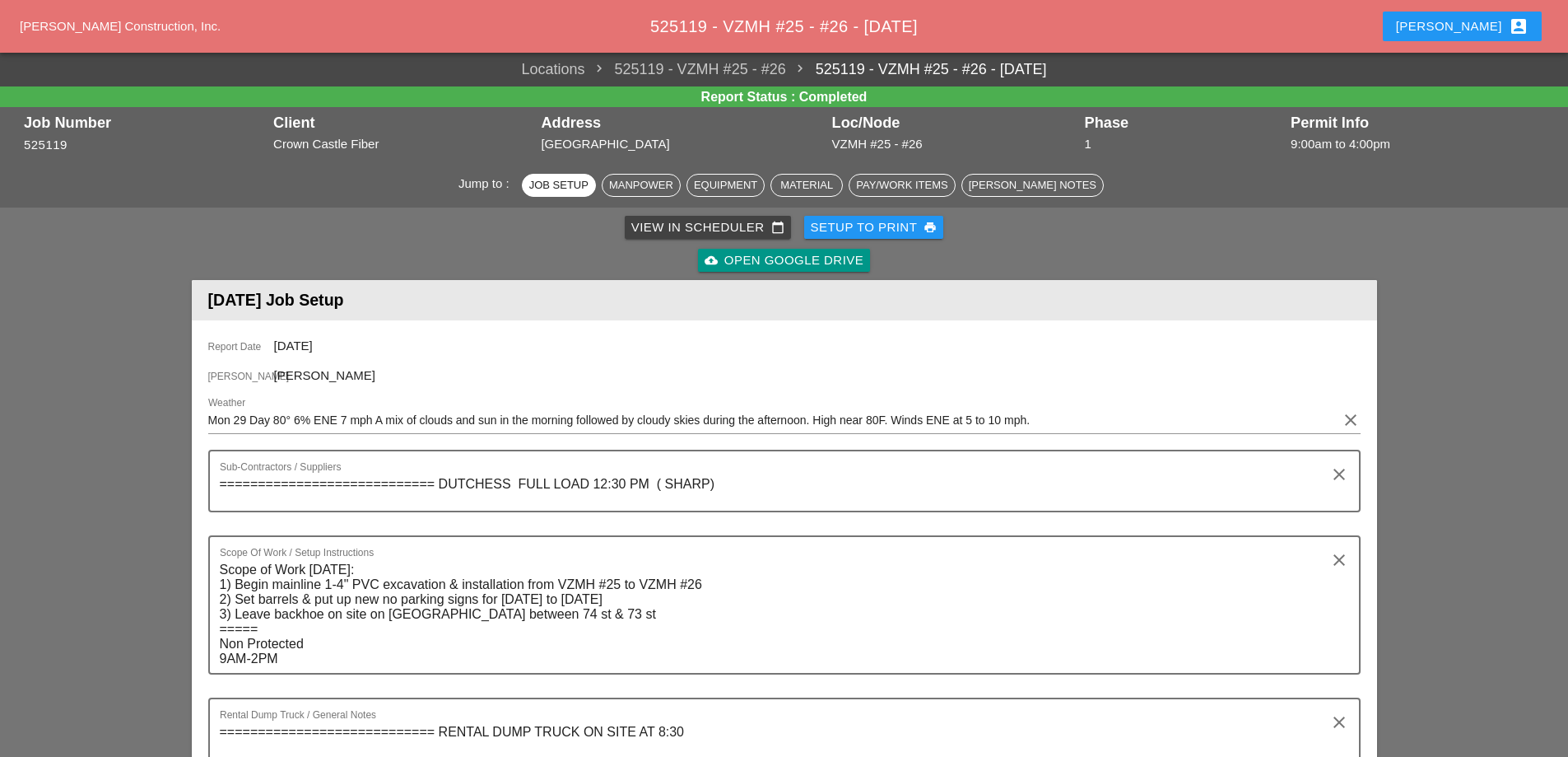
scroll to position [741, 0]
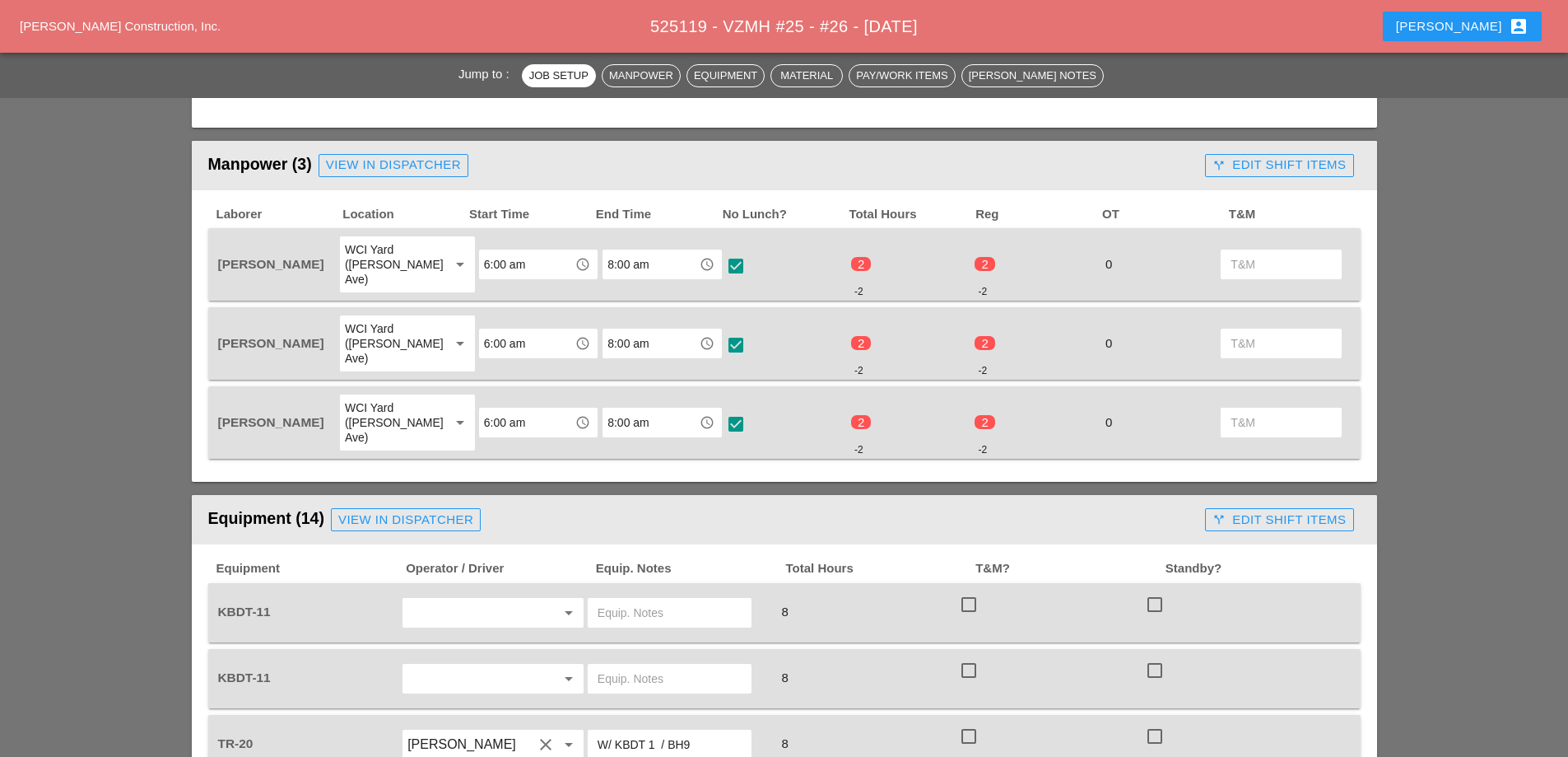
click at [1268, 167] on div "call_split Edit Shift Items" at bounding box center [1279, 165] width 133 height 19
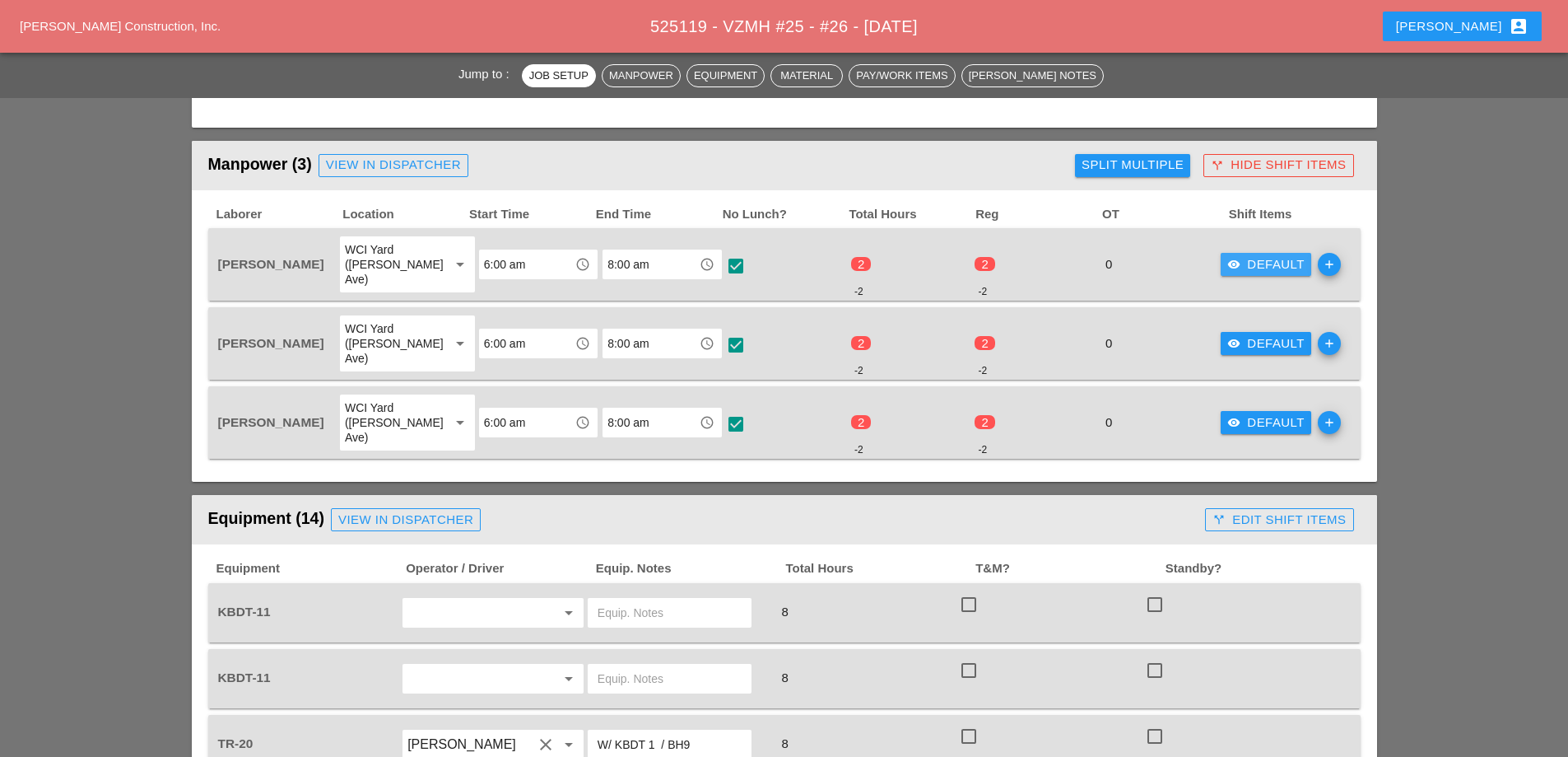
drag, startPoint x: 1234, startPoint y: 254, endPoint x: 1251, endPoint y: 283, distance: 33.6
click at [1235, 255] on div "visibility Default" at bounding box center [1266, 265] width 77 height 19
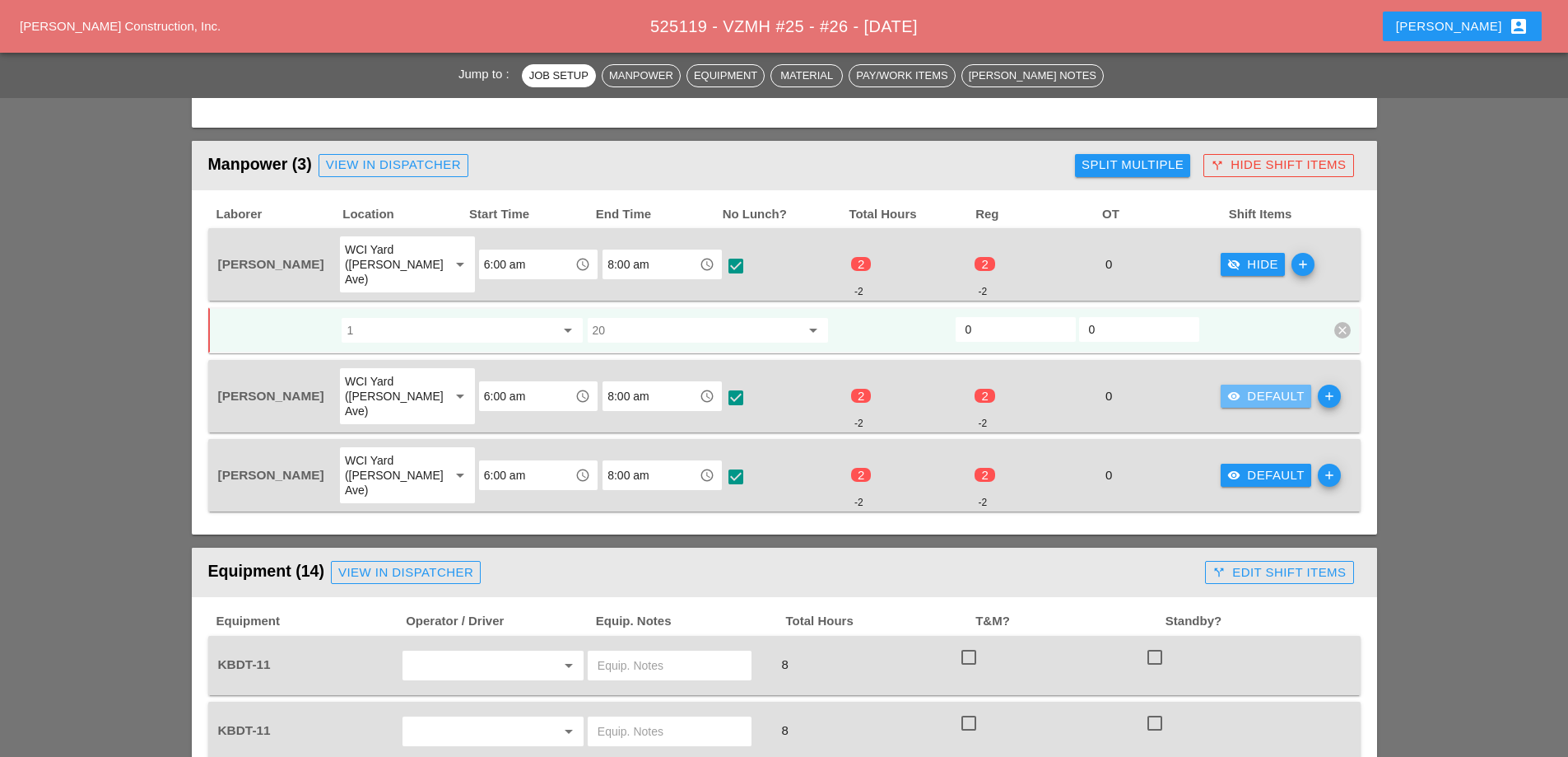
drag, startPoint x: 1263, startPoint y: 376, endPoint x: 1265, endPoint y: 404, distance: 28.1
click at [1267, 387] on div "visibility Default" at bounding box center [1266, 396] width 77 height 19
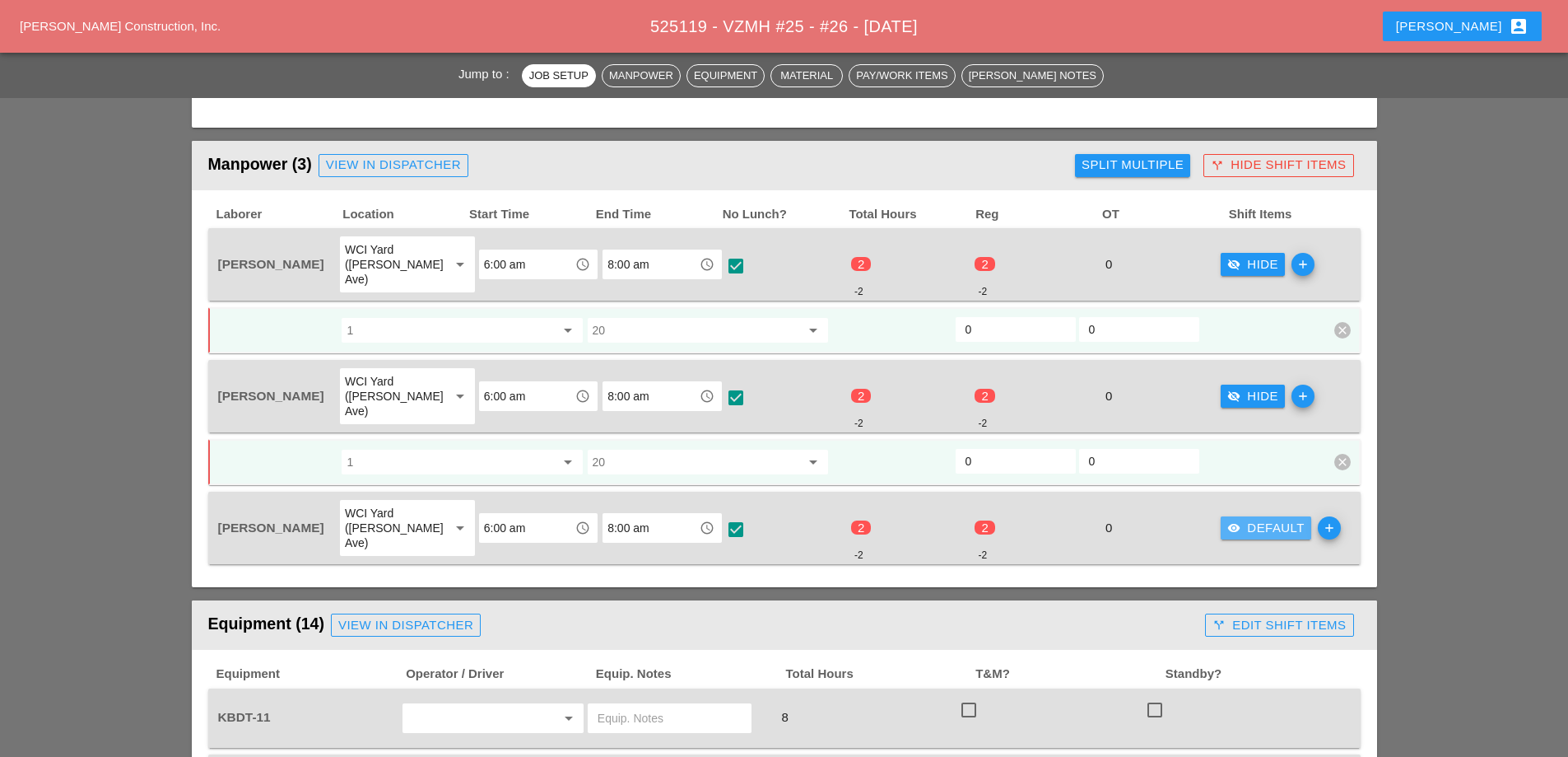
click at [1255, 518] on div "visibility Default" at bounding box center [1266, 528] width 77 height 19
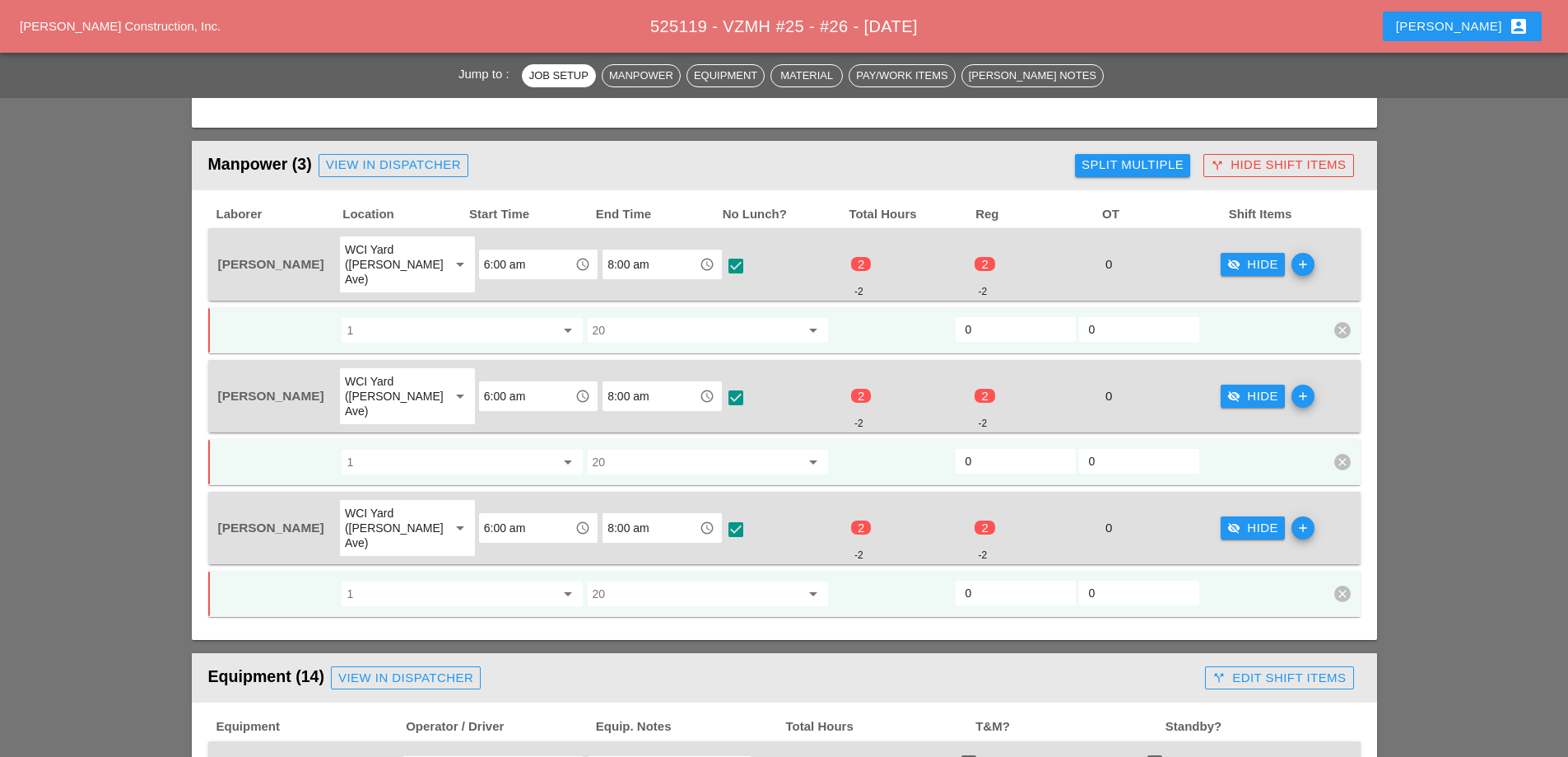
drag, startPoint x: 1006, startPoint y: 316, endPoint x: 931, endPoint y: 316, distance: 75.0
click at [932, 316] on div "1 arrow_drop_down 20 arrow_drop_down 0 0 clear" at bounding box center [772, 331] width 1111 height 30
type input "2"
drag, startPoint x: 975, startPoint y: 438, endPoint x: 928, endPoint y: 442, distance: 47.2
click at [929, 447] on div "1 arrow_drop_down 20 arrow_drop_down 0 0 clear" at bounding box center [772, 462] width 1111 height 30
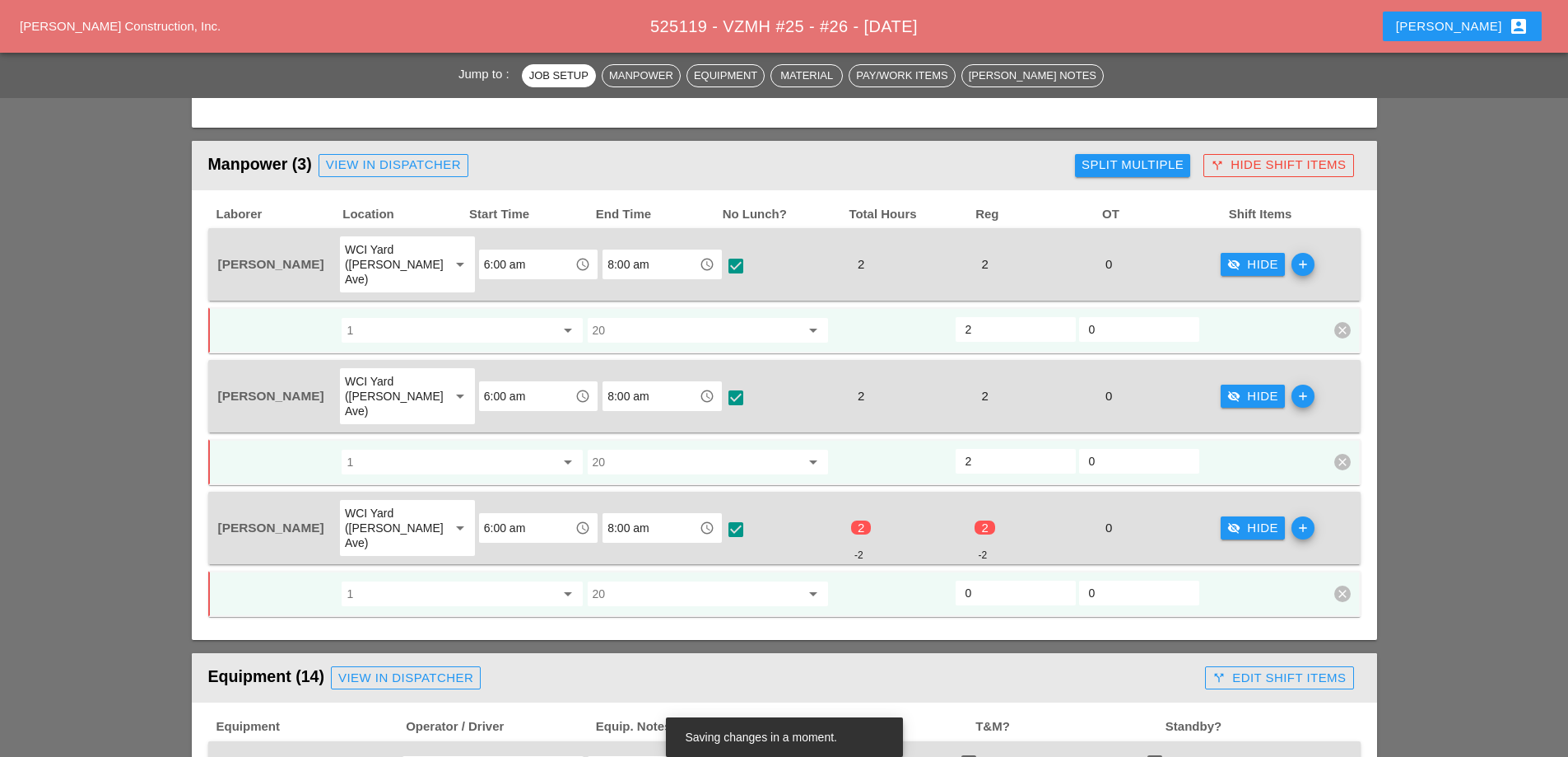
type input "2"
drag, startPoint x: 974, startPoint y: 549, endPoint x: 941, endPoint y: 556, distance: 33.7
click at [941, 579] on div "1 arrow_drop_down 20 arrow_drop_down 0 0 clear" at bounding box center [772, 594] width 1111 height 30
type input "2"
click at [1245, 261] on div "visibility_off Hide" at bounding box center [1253, 265] width 51 height 19
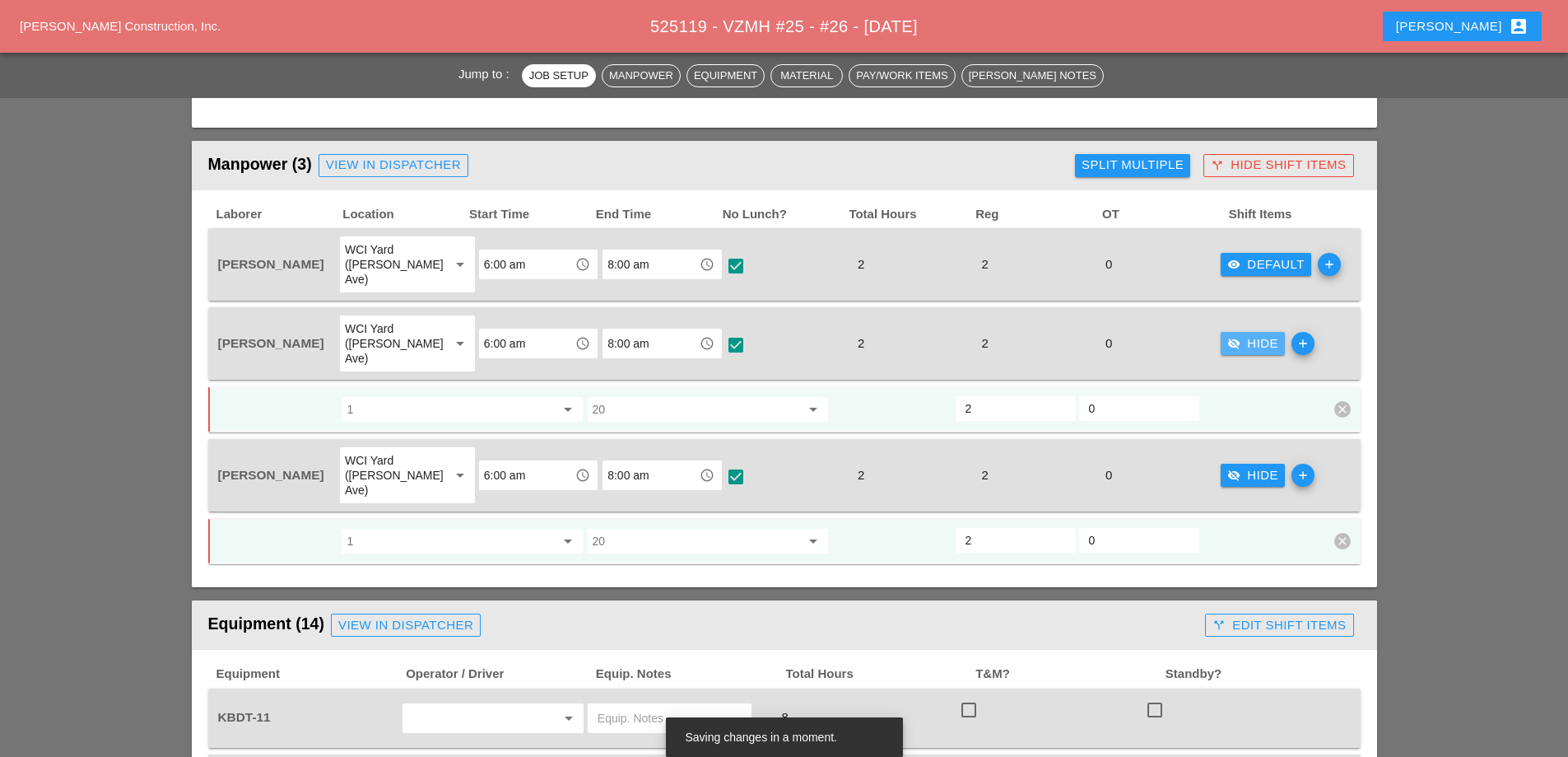
click at [1247, 334] on div "visibility_off Hide" at bounding box center [1253, 344] width 51 height 19
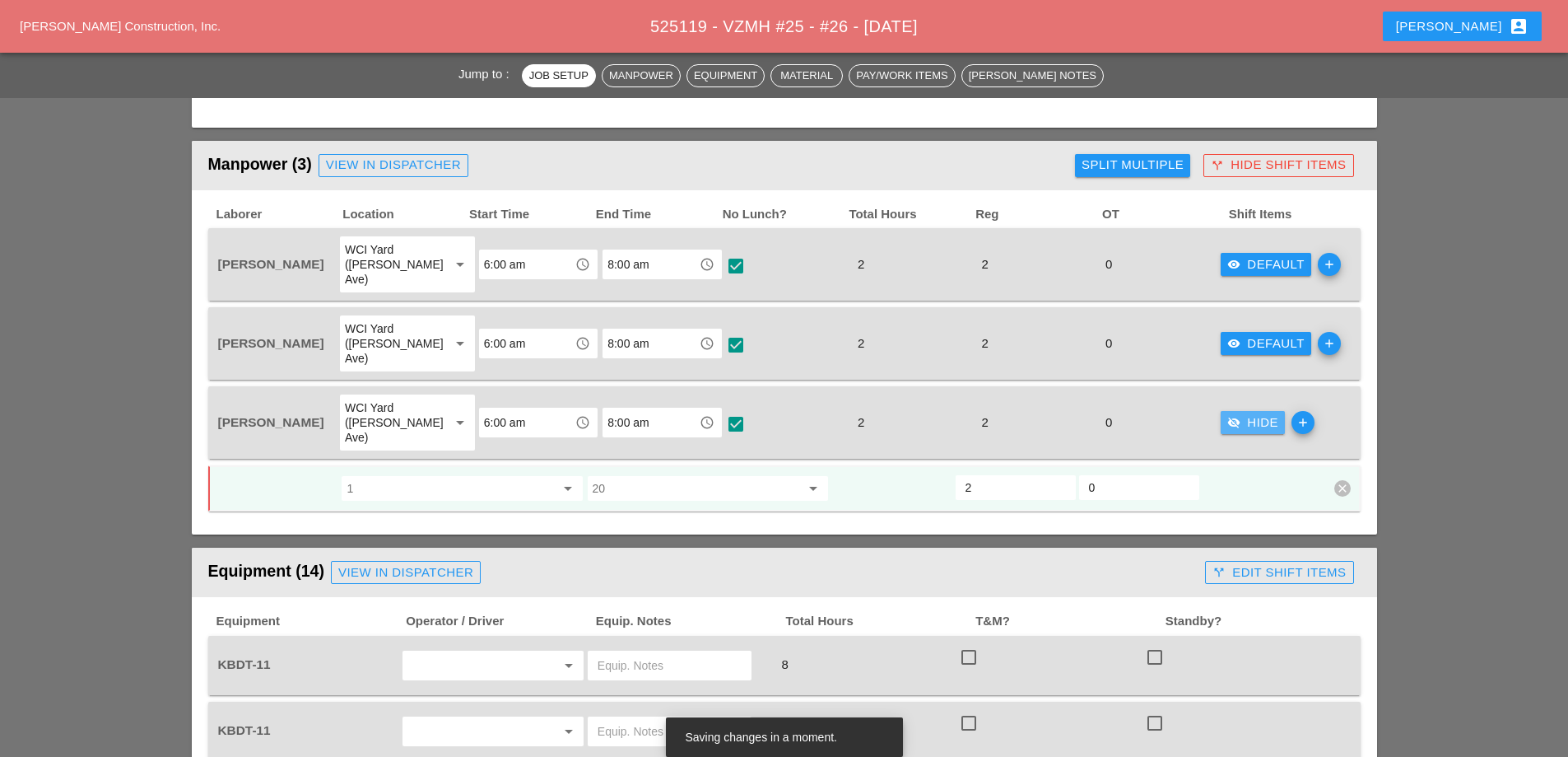
click at [1240, 413] on div "visibility_off Hide" at bounding box center [1253, 423] width 51 height 19
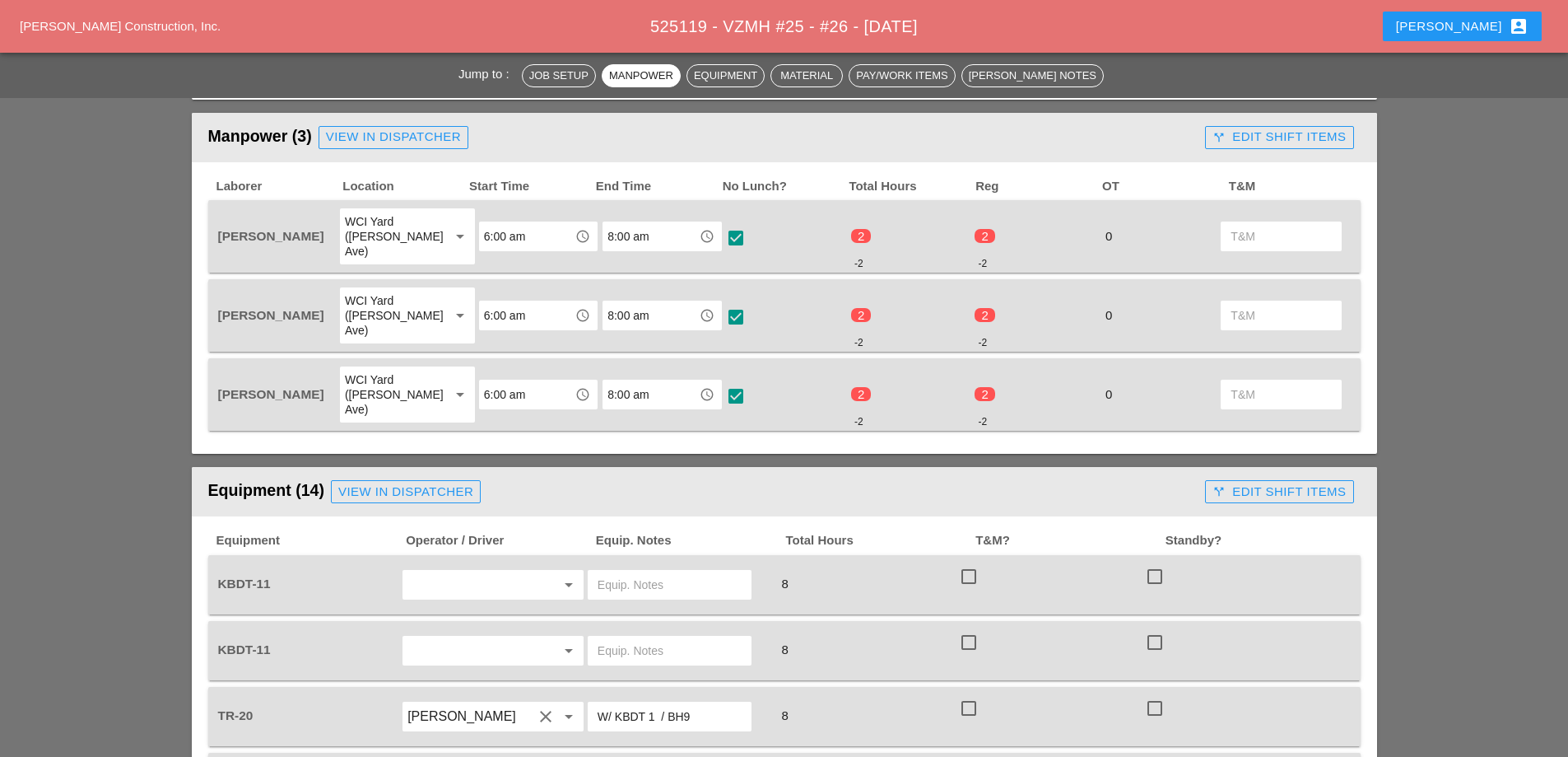
scroll to position [766, 0]
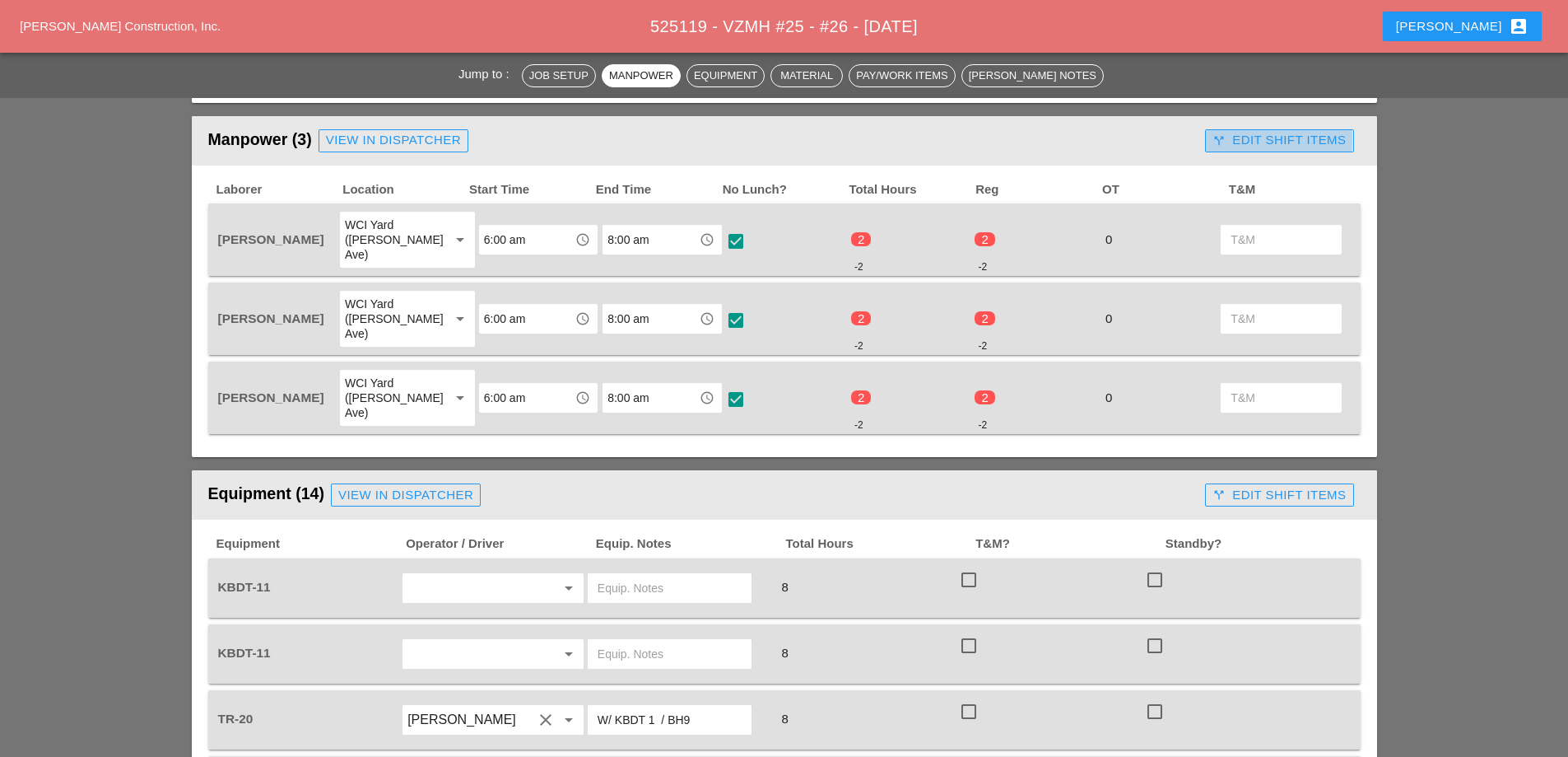
click at [1286, 139] on div "call_split Edit Shift Items" at bounding box center [1279, 140] width 133 height 19
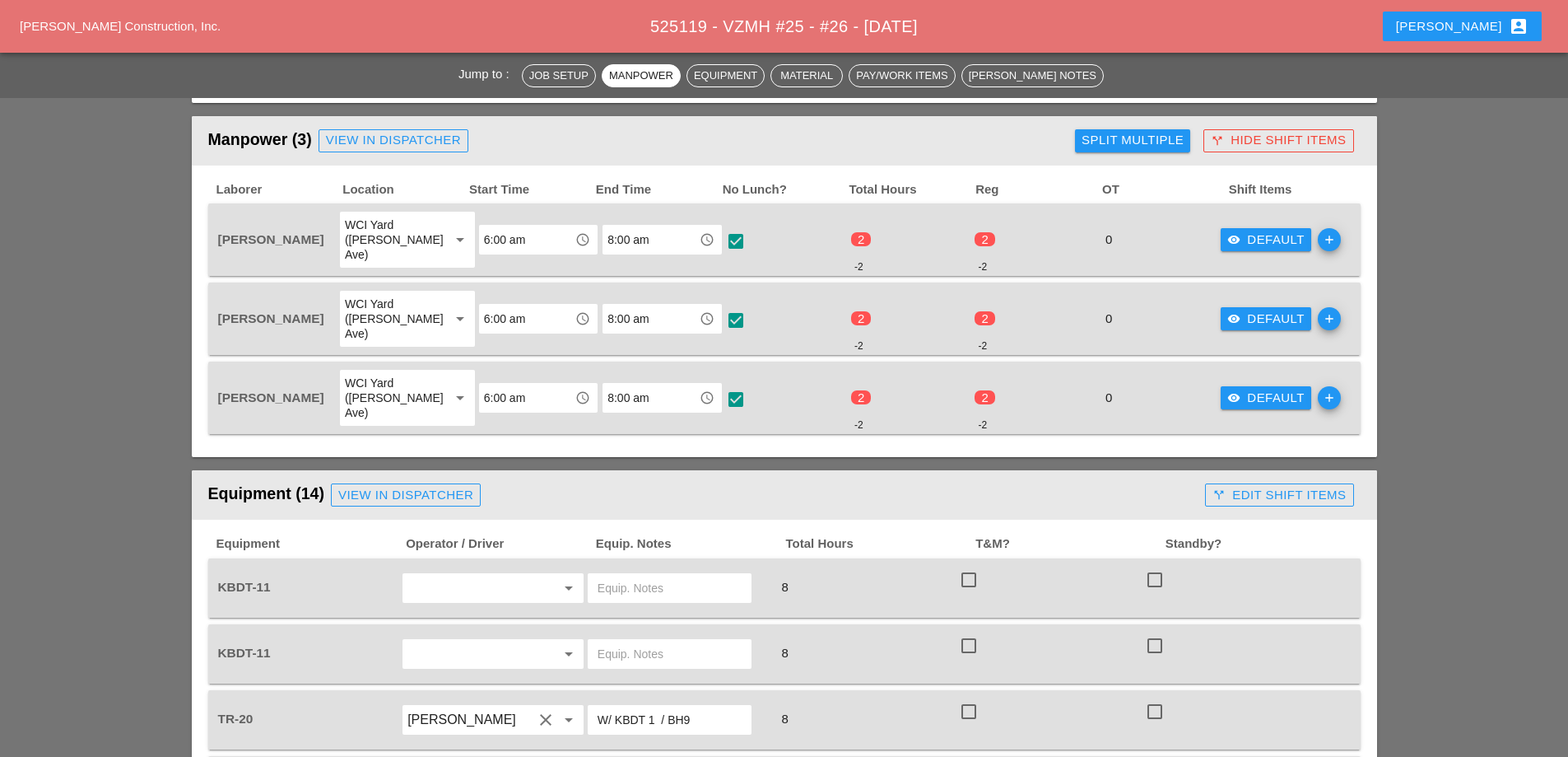
click at [1247, 232] on div "visibility Default" at bounding box center [1266, 240] width 77 height 19
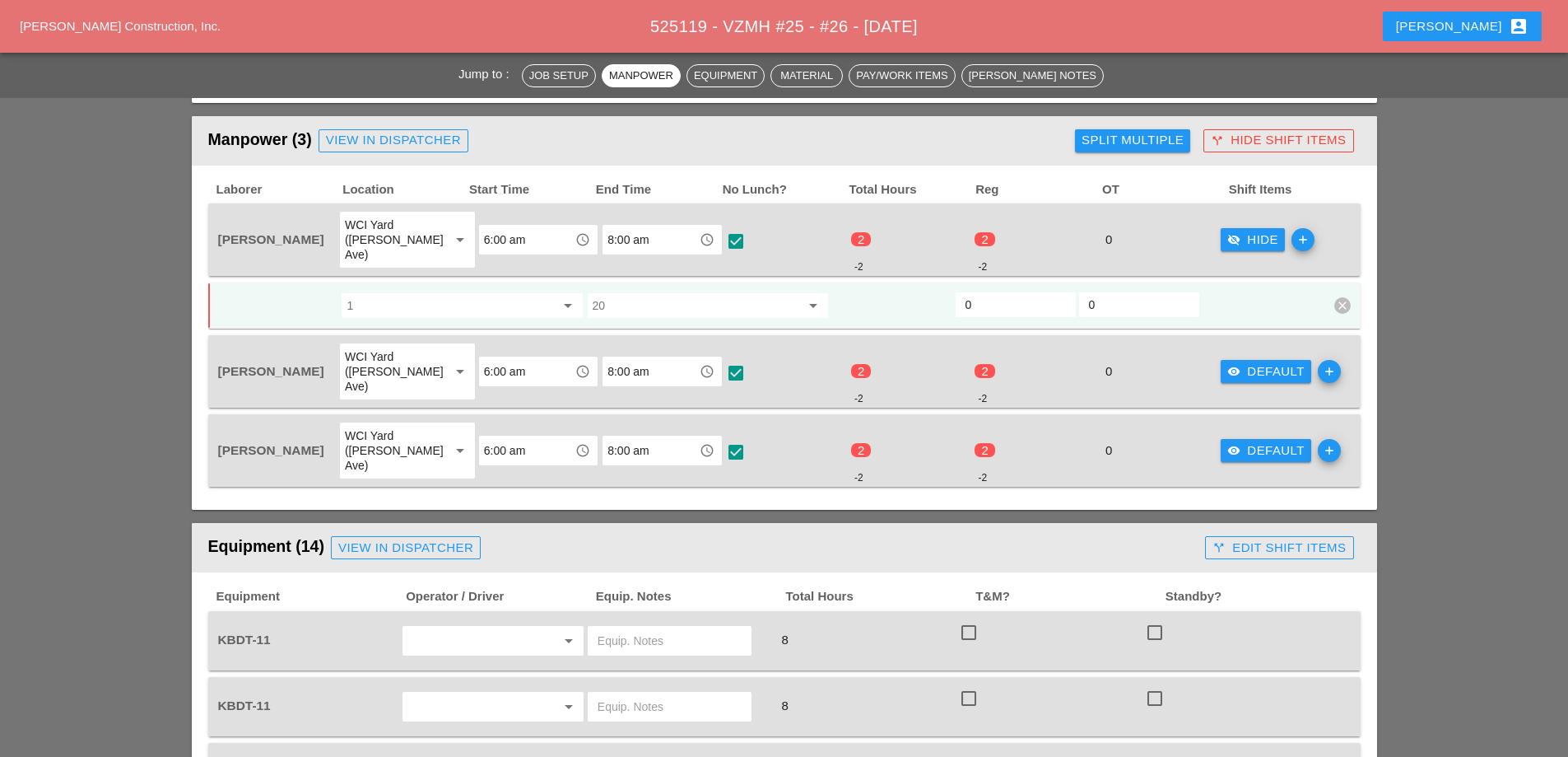
click at [1236, 362] on div "visibility Default" at bounding box center [1266, 372] width 77 height 19
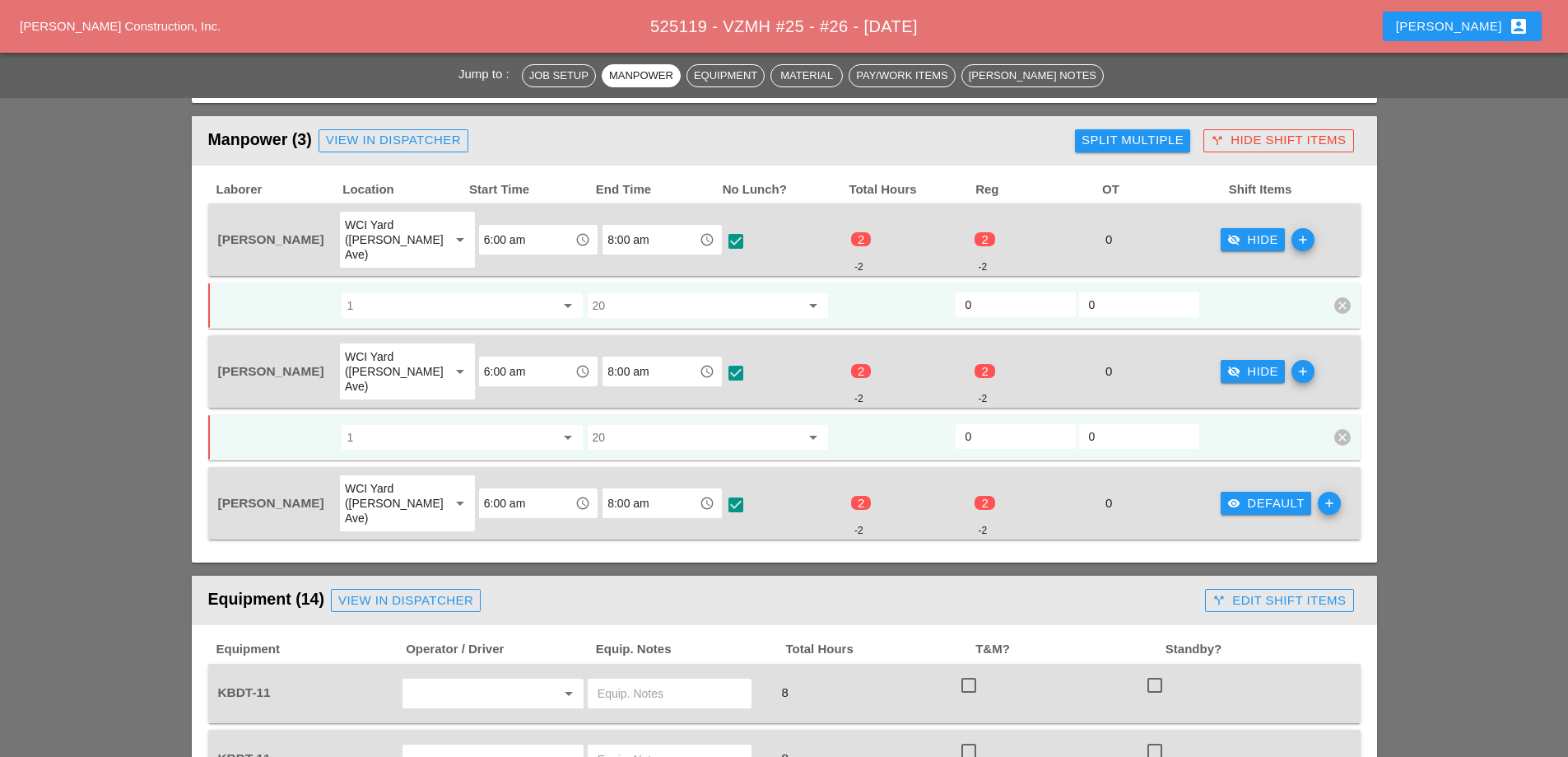
click at [1235, 494] on div "visibility Default" at bounding box center [1266, 503] width 77 height 19
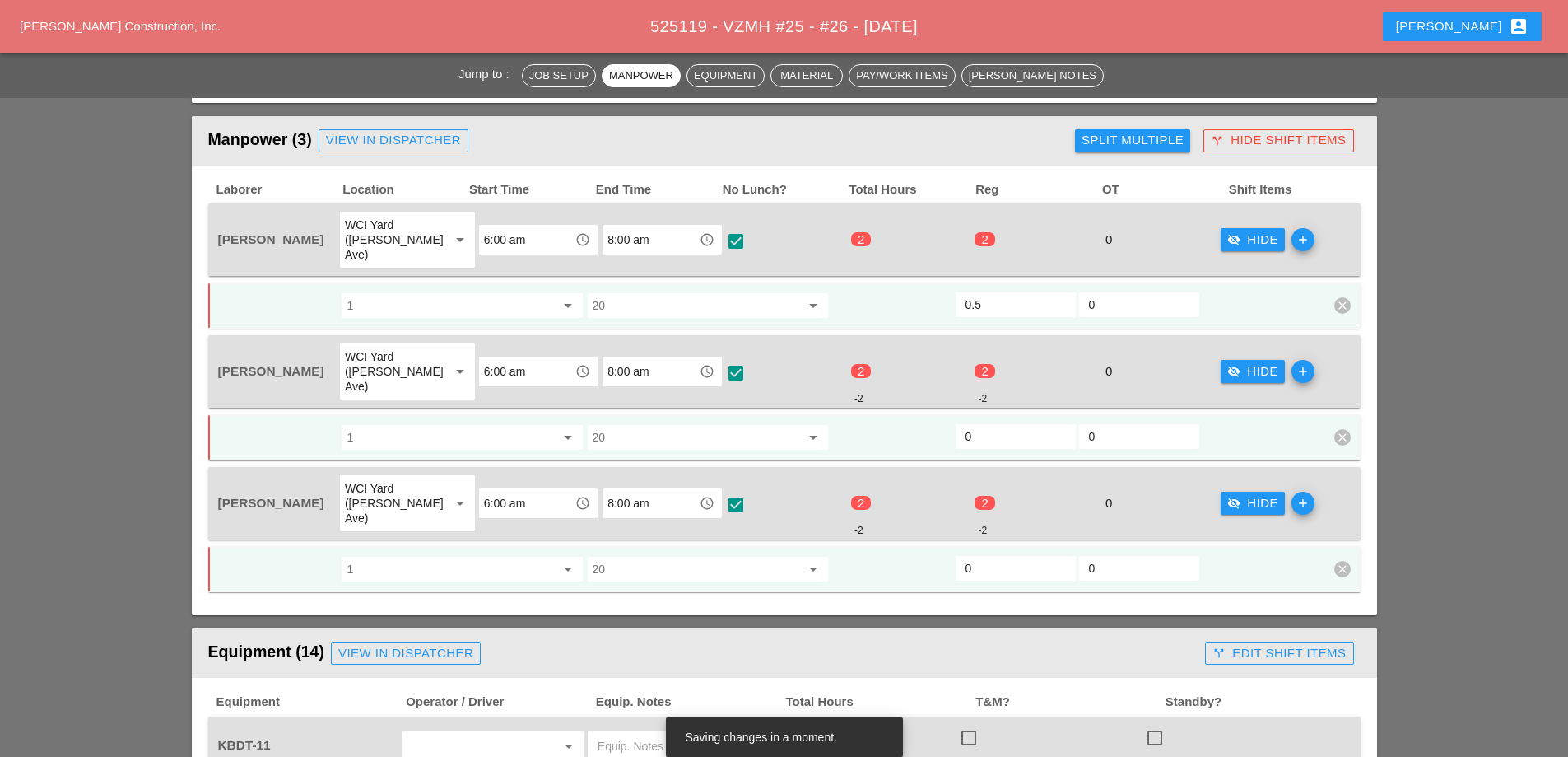
click at [1059, 291] on input "0.5" at bounding box center [1016, 304] width 101 height 26
click at [1056, 291] on input "1" at bounding box center [1016, 304] width 101 height 26
click at [1056, 291] on input "1.5" at bounding box center [1016, 304] width 101 height 26
type input "2"
click at [1056, 291] on input "2" at bounding box center [1016, 304] width 101 height 26
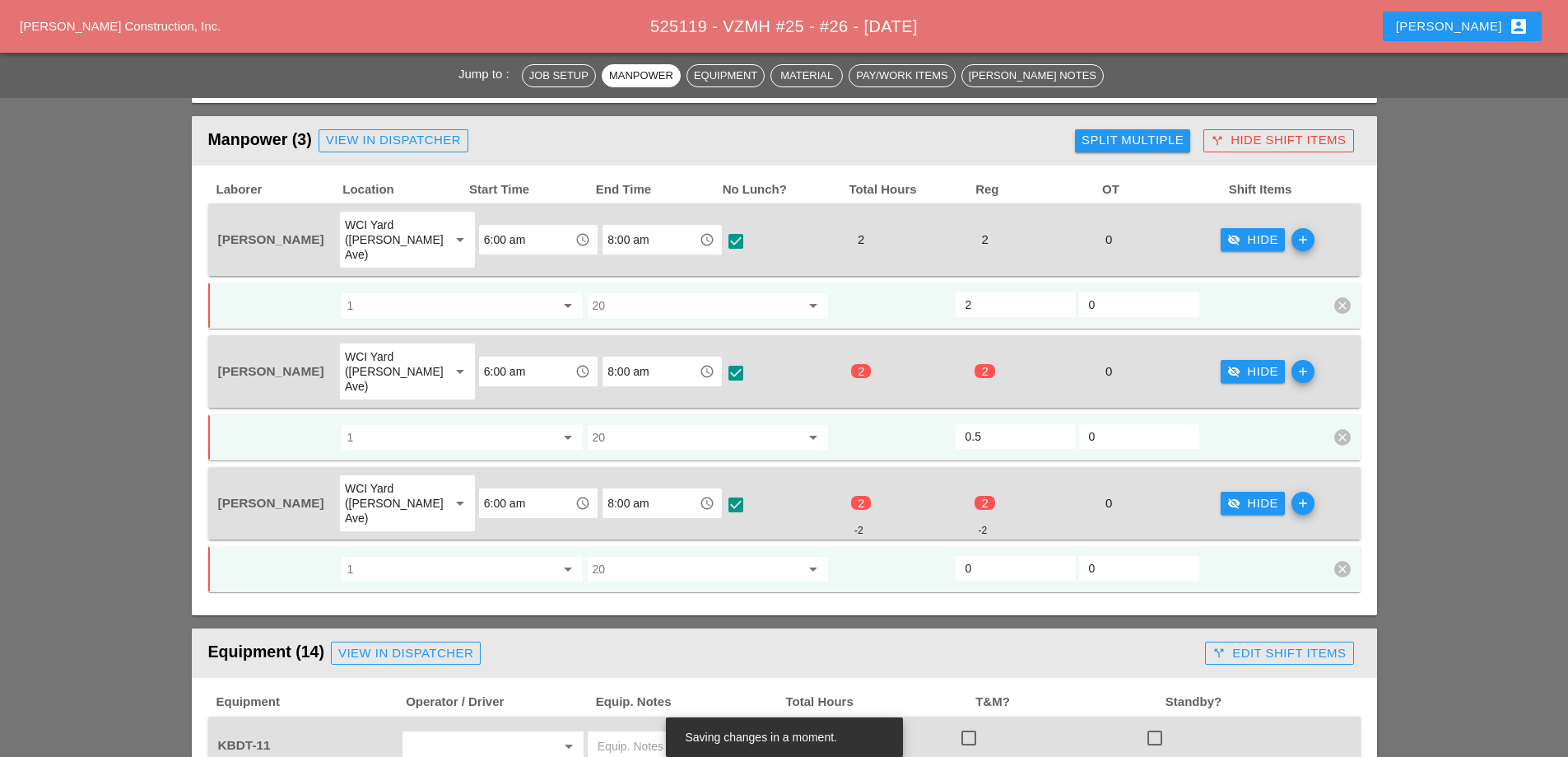
click at [1060, 424] on input "0.5" at bounding box center [1016, 437] width 101 height 26
click at [1060, 424] on input "1" at bounding box center [1016, 437] width 101 height 26
click at [1060, 424] on input "1.5" at bounding box center [1016, 437] width 101 height 26
type input "2"
click at [1061, 424] on input "2" at bounding box center [1016, 437] width 101 height 26
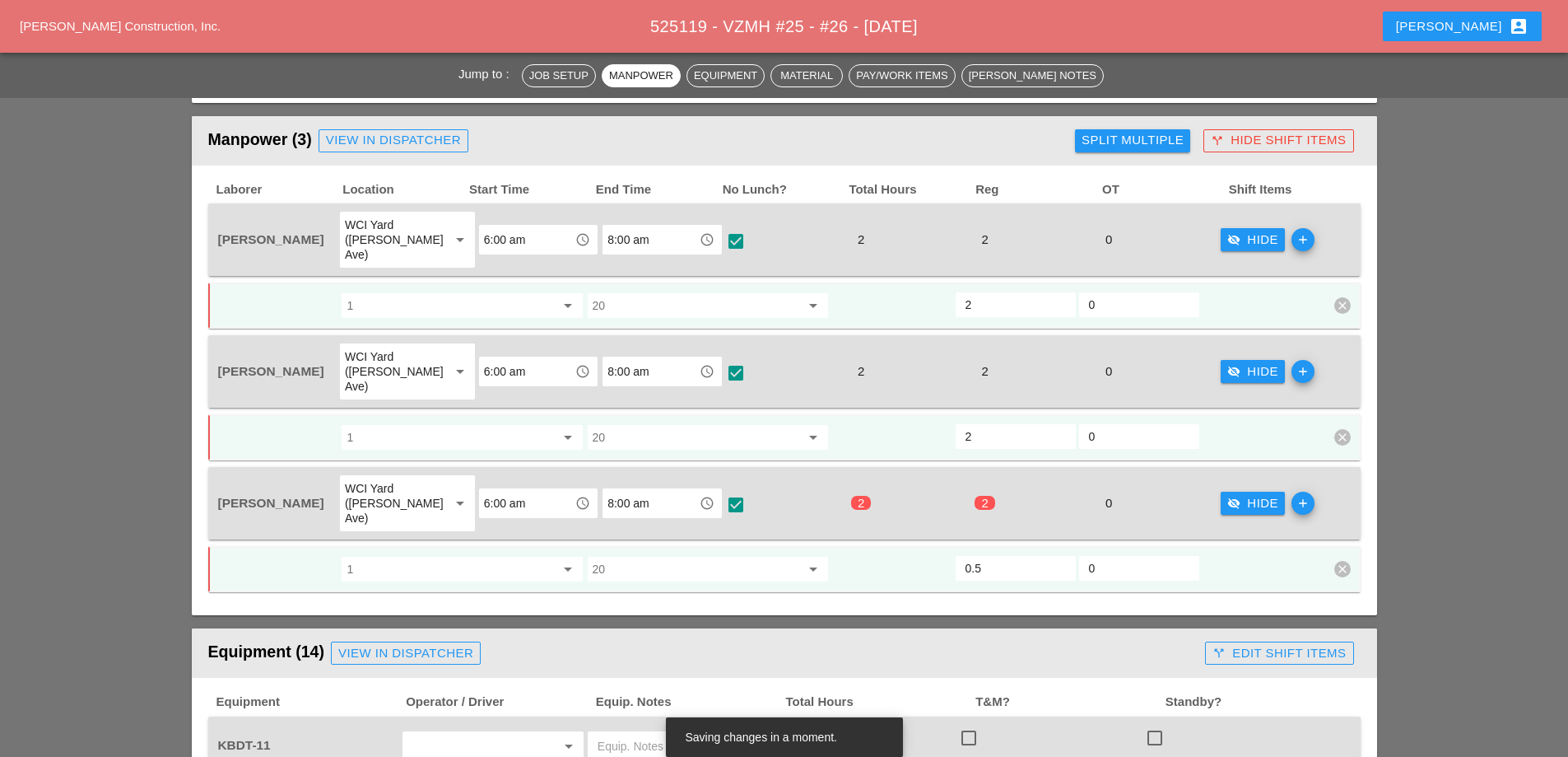
click at [1061, 555] on input "0.5" at bounding box center [1016, 568] width 101 height 26
click at [1061, 555] on input "1" at bounding box center [1016, 568] width 101 height 26
click at [1061, 555] on input "1.5" at bounding box center [1016, 568] width 101 height 26
type input "2"
click at [1063, 555] on input "2" at bounding box center [1016, 568] width 101 height 26
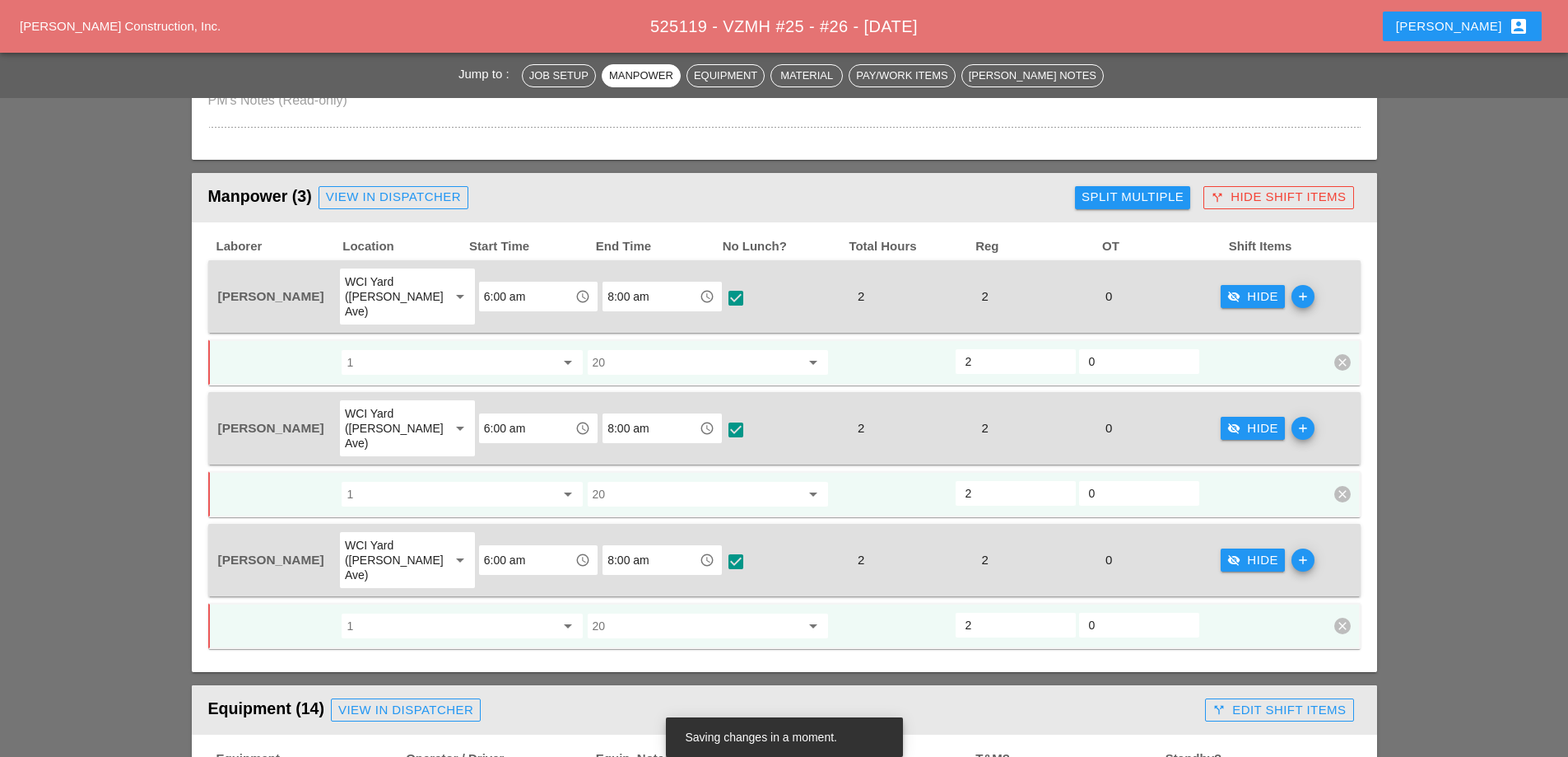
scroll to position [683, 0]
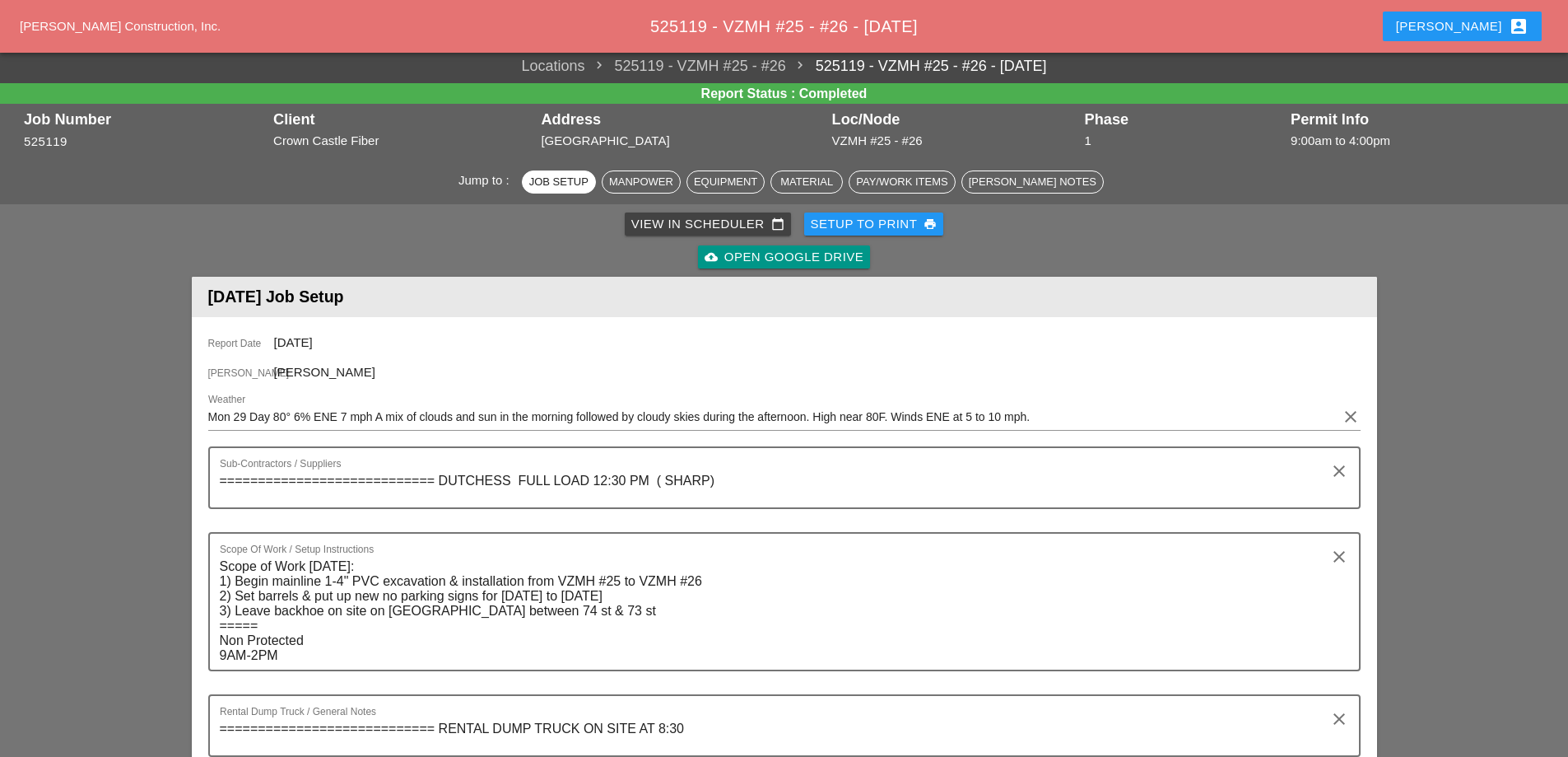
scroll to position [494, 0]
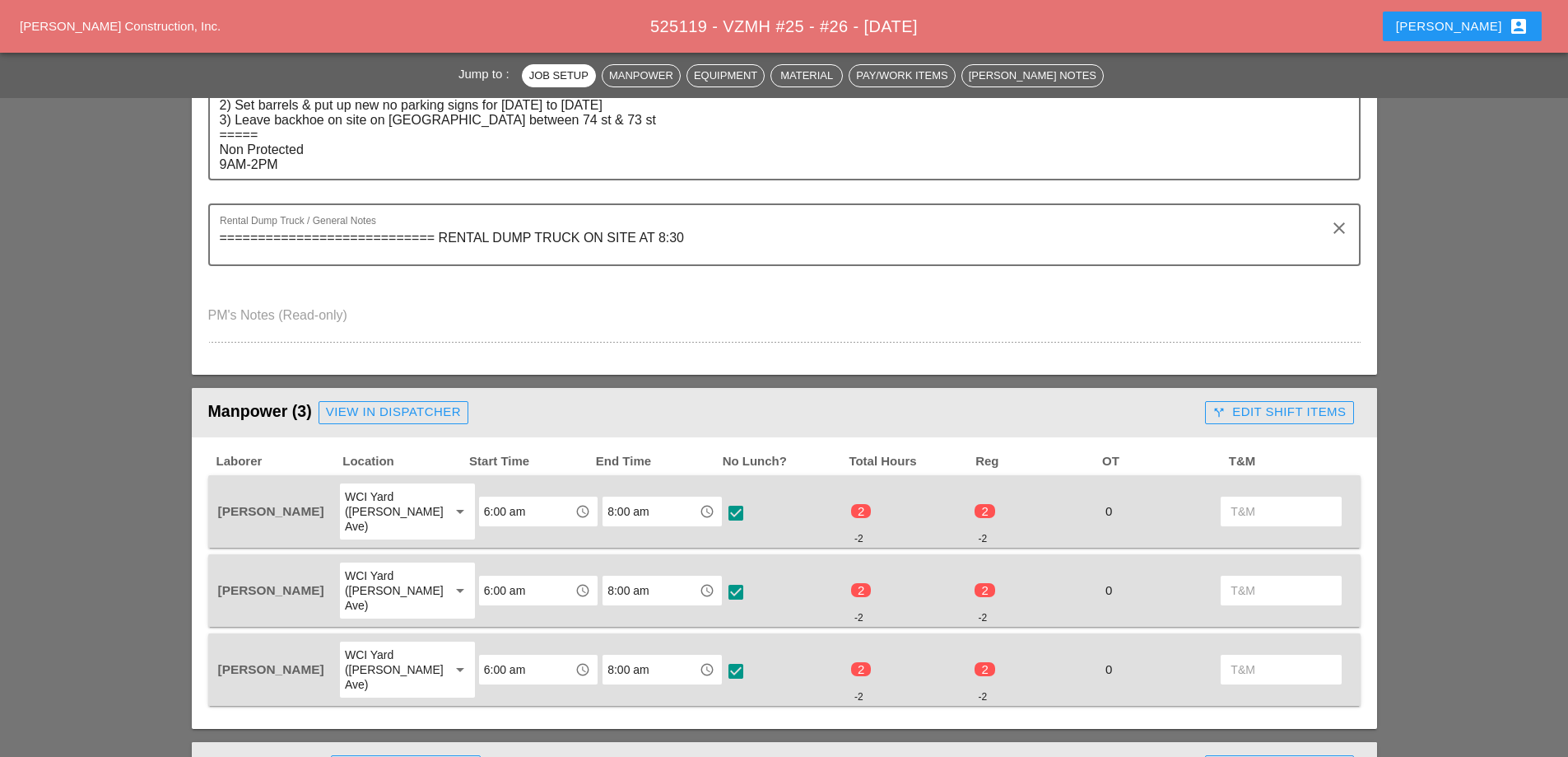
click at [1260, 405] on div "call_split Edit Shift Items" at bounding box center [1279, 412] width 133 height 19
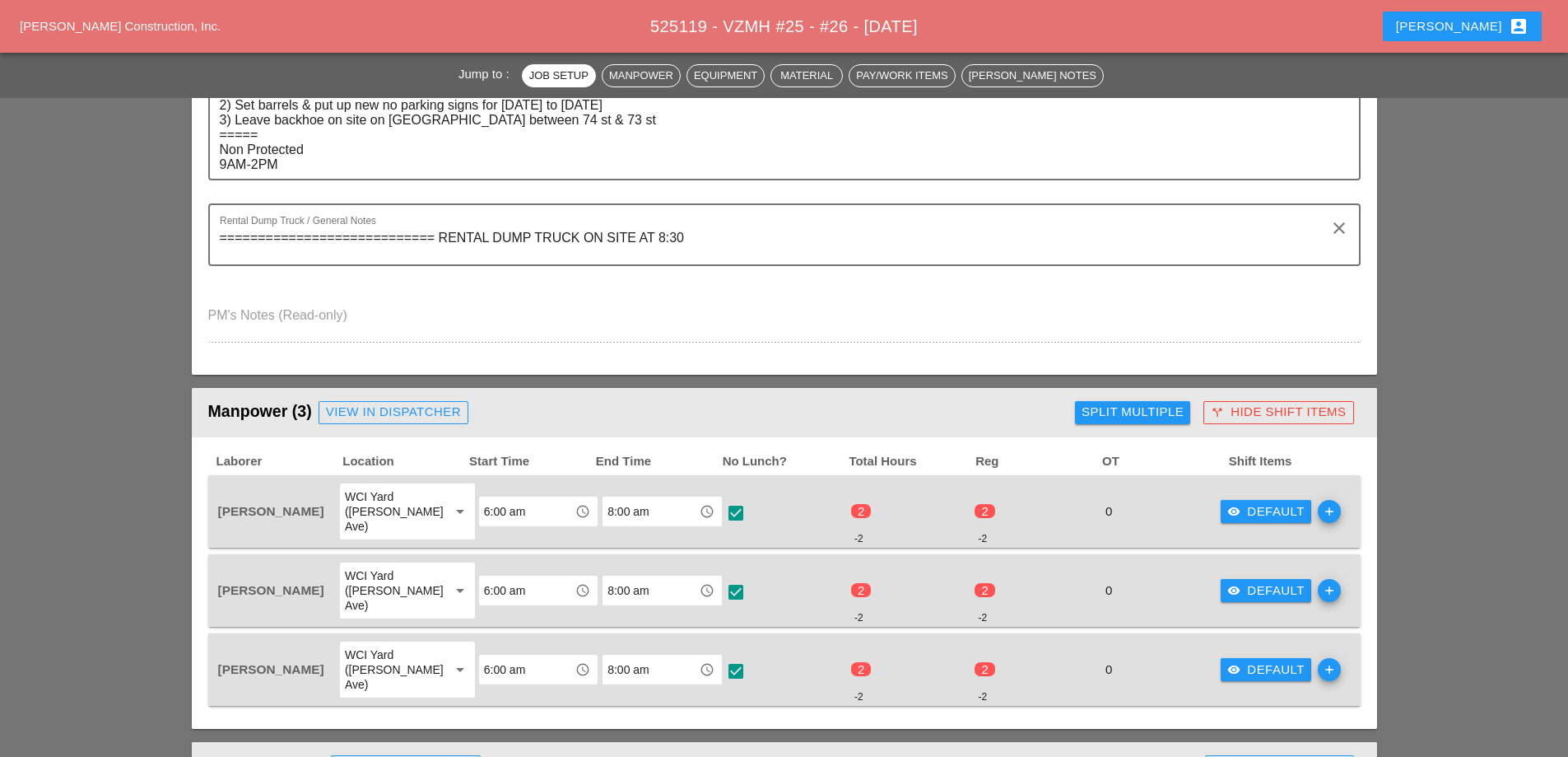
click at [1273, 503] on div "visibility Default" at bounding box center [1266, 512] width 77 height 19
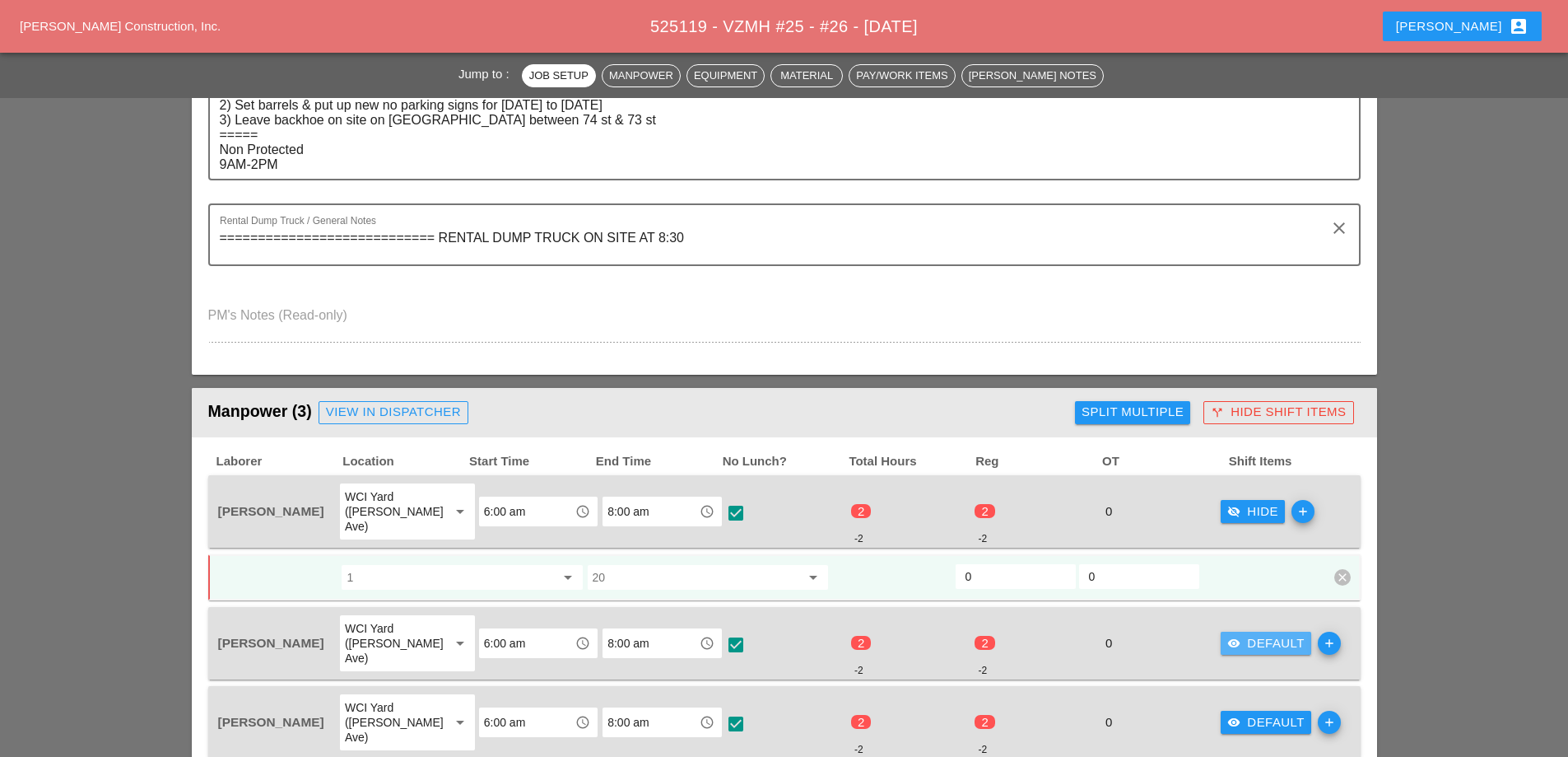
click at [1237, 634] on div "visibility Default" at bounding box center [1266, 644] width 77 height 19
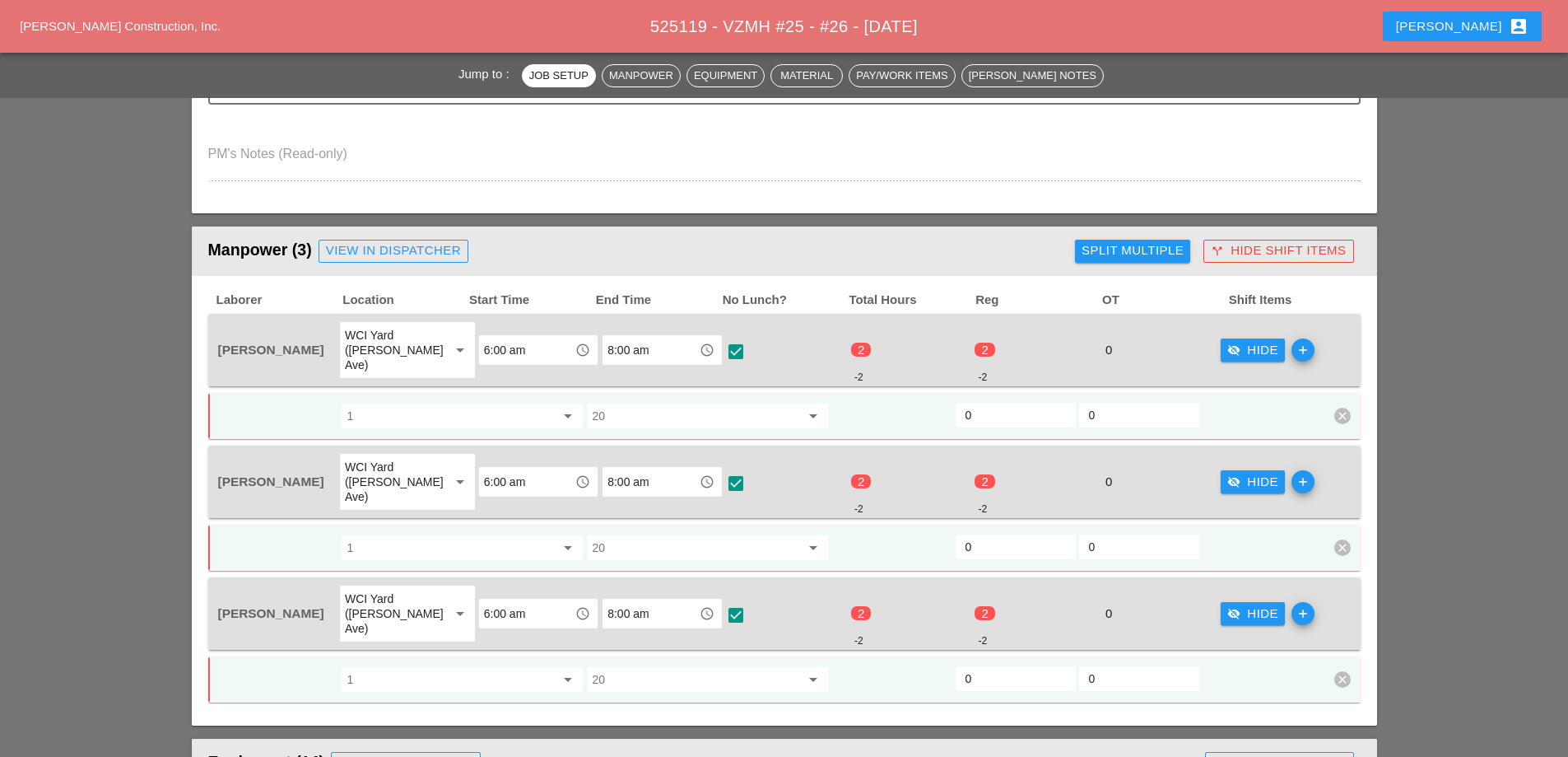
scroll to position [659, 0]
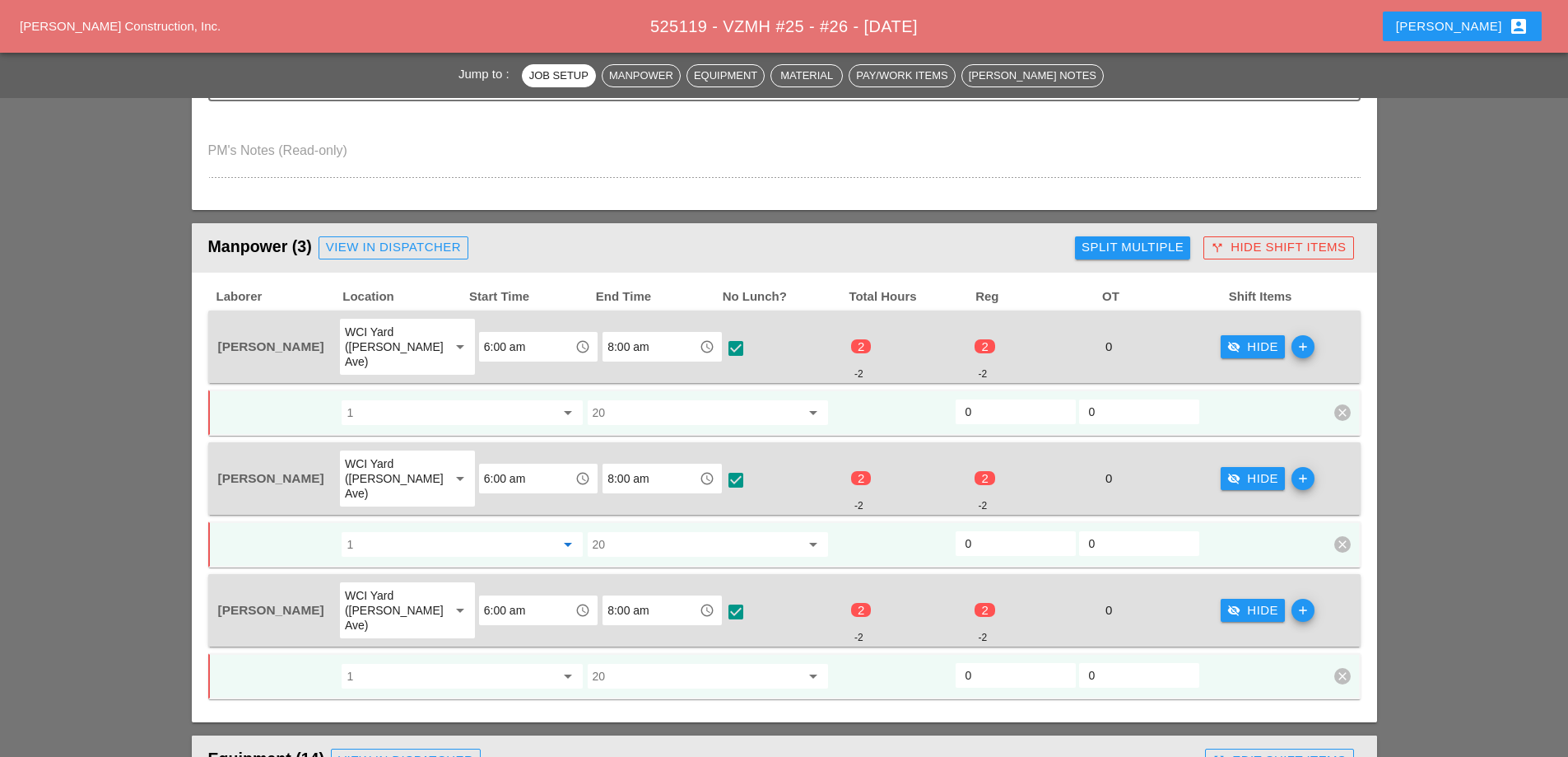
click at [422, 532] on input "1" at bounding box center [450, 545] width 208 height 26
click at [293, 530] on div at bounding box center [278, 545] width 124 height 30
click at [423, 663] on input "1" at bounding box center [450, 676] width 208 height 26
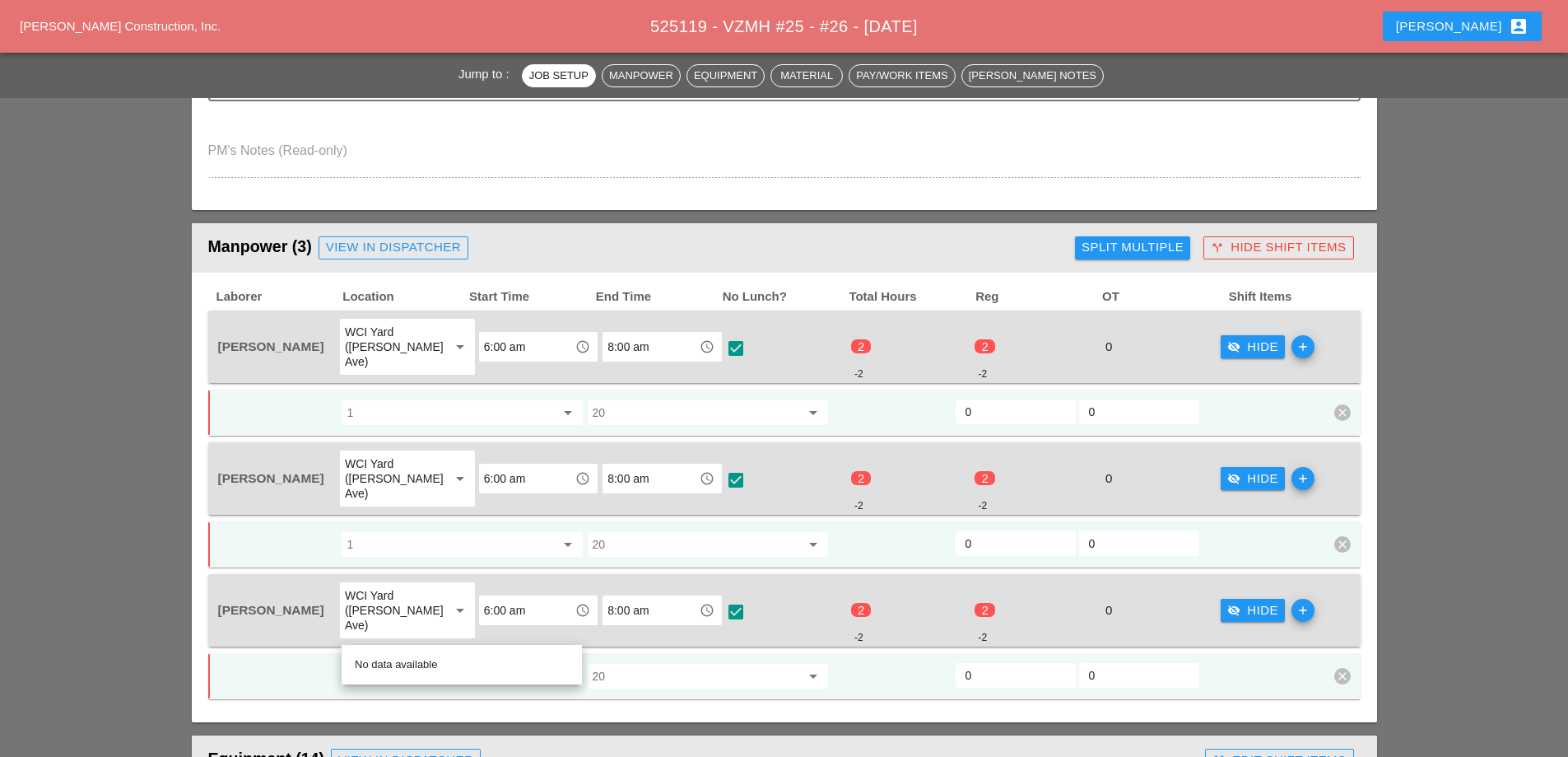
click at [423, 663] on input "1" at bounding box center [450, 676] width 208 height 26
click at [370, 404] on input "1" at bounding box center [450, 412] width 208 height 26
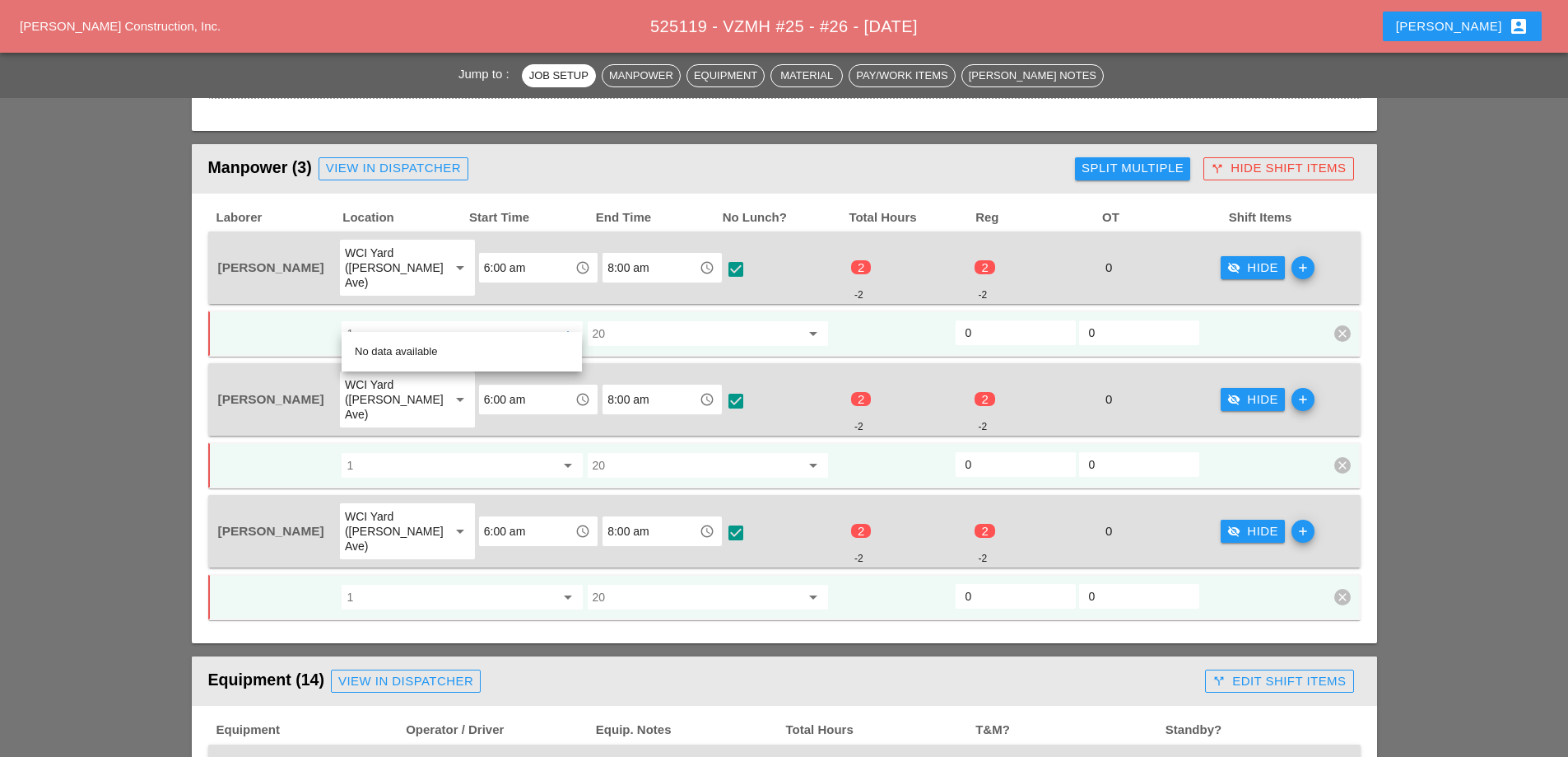
scroll to position [741, 0]
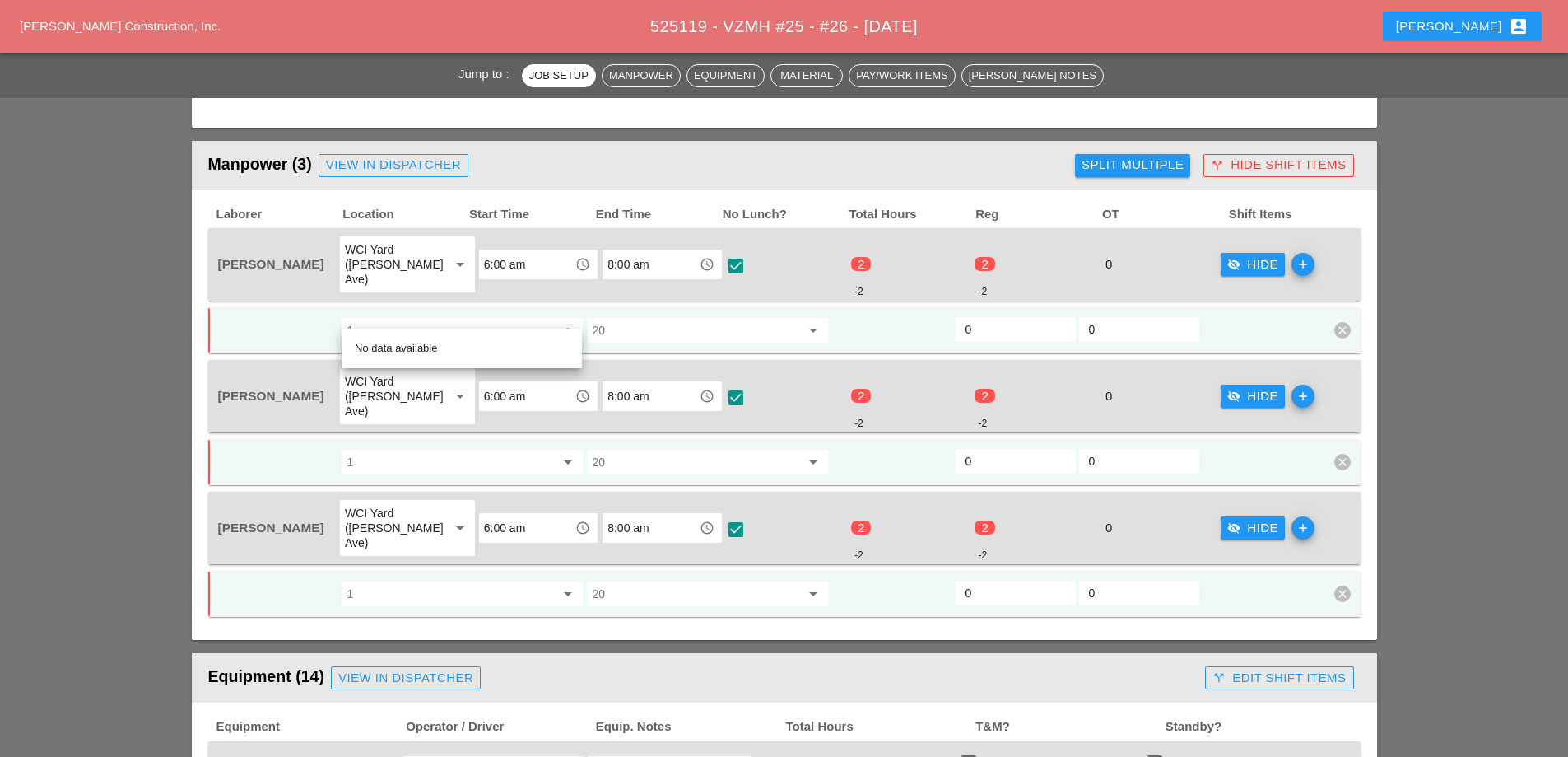
click at [317, 316] on div at bounding box center [278, 331] width 124 height 30
